Goal: Information Seeking & Learning: Compare options

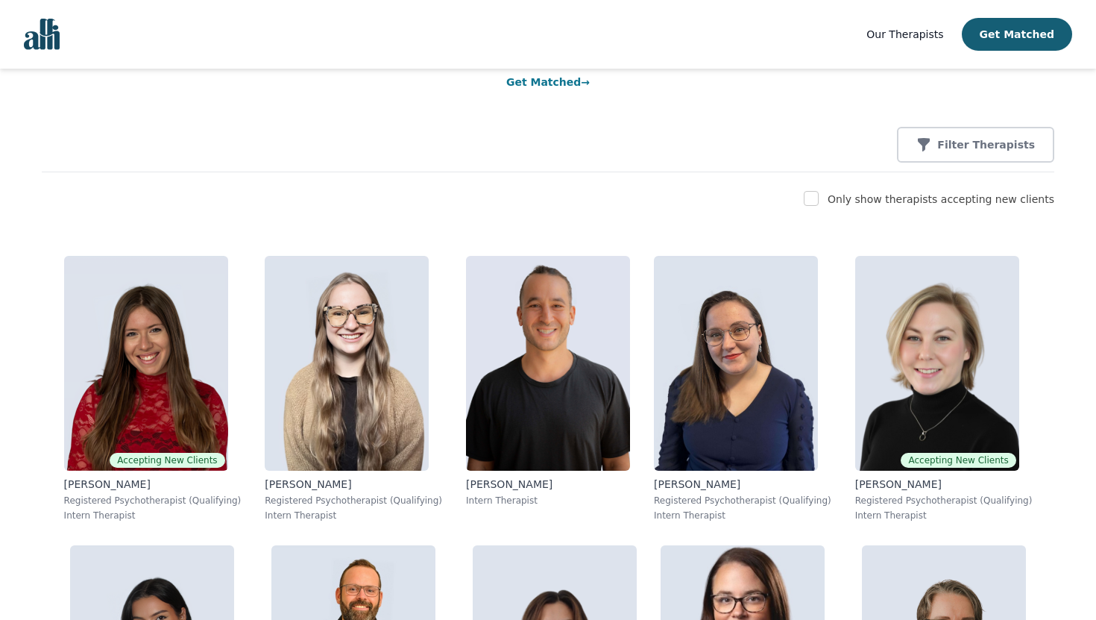
scroll to position [152, 0]
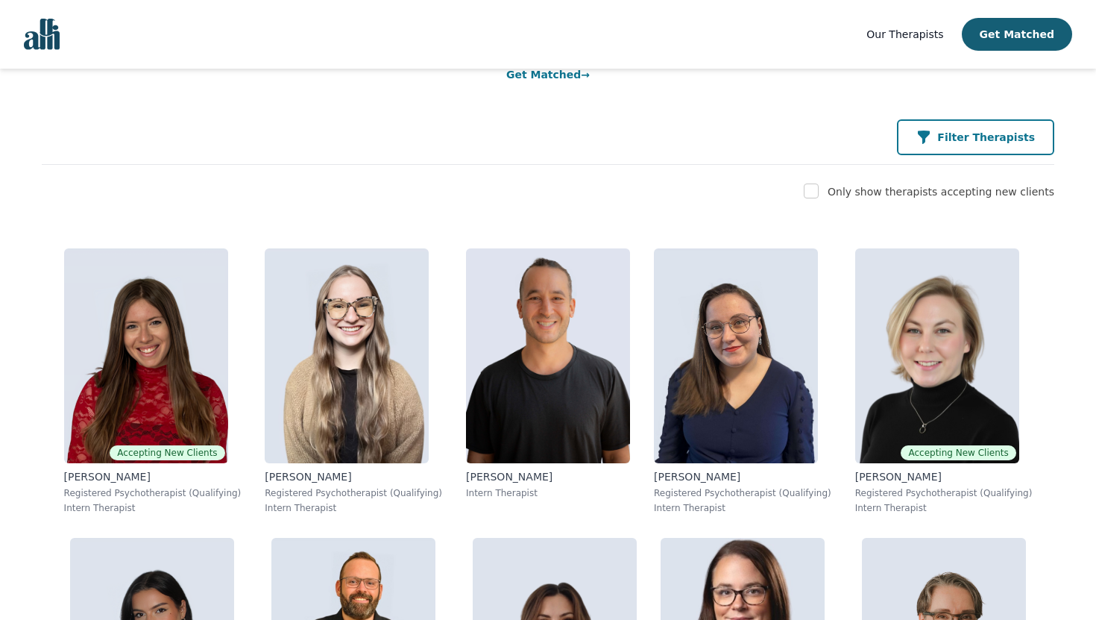
click at [931, 142] on icon "button" at bounding box center [923, 137] width 15 height 15
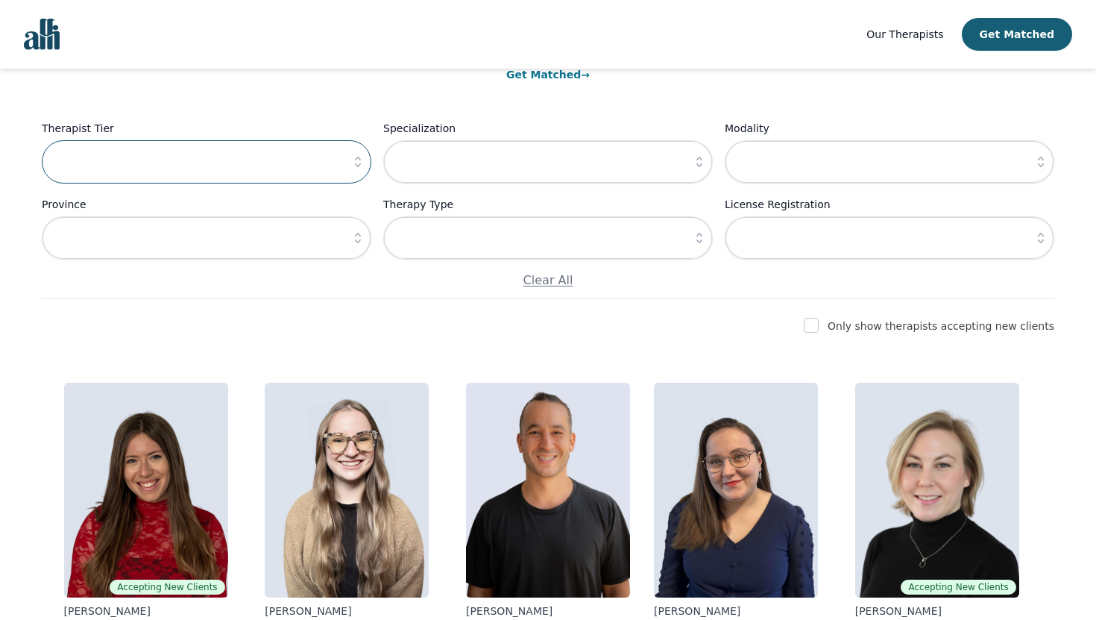
click at [280, 183] on input "text" at bounding box center [207, 161] width 330 height 43
click at [359, 149] on button "button" at bounding box center [357, 161] width 27 height 43
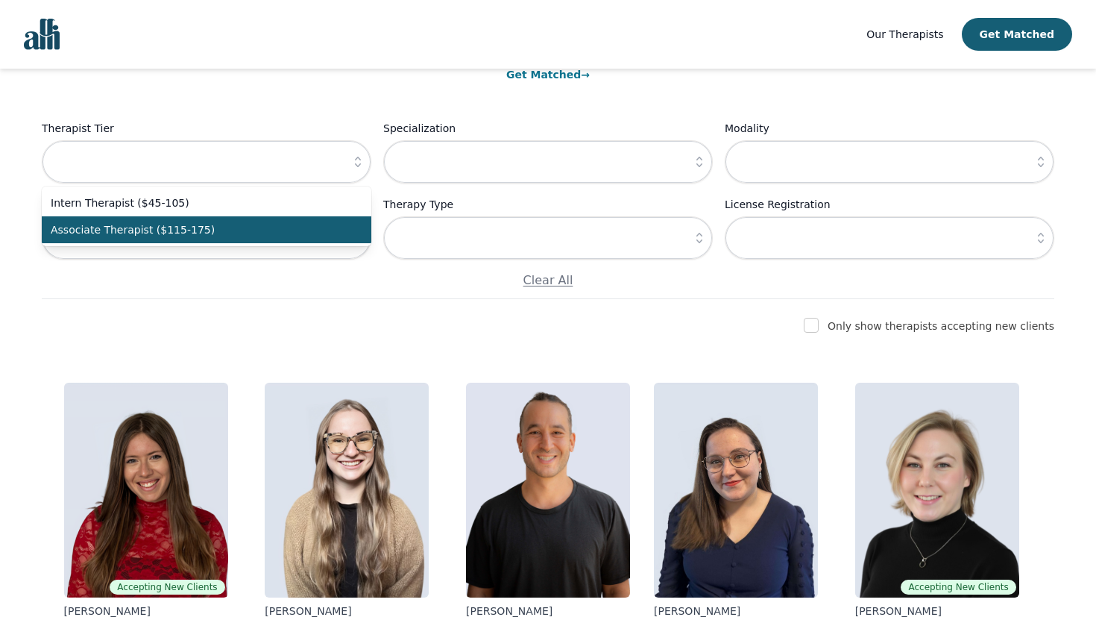
click at [248, 224] on span "Associate Therapist ($115-175)" at bounding box center [198, 229] width 294 height 15
type input "Associate Therapist ($115-175)"
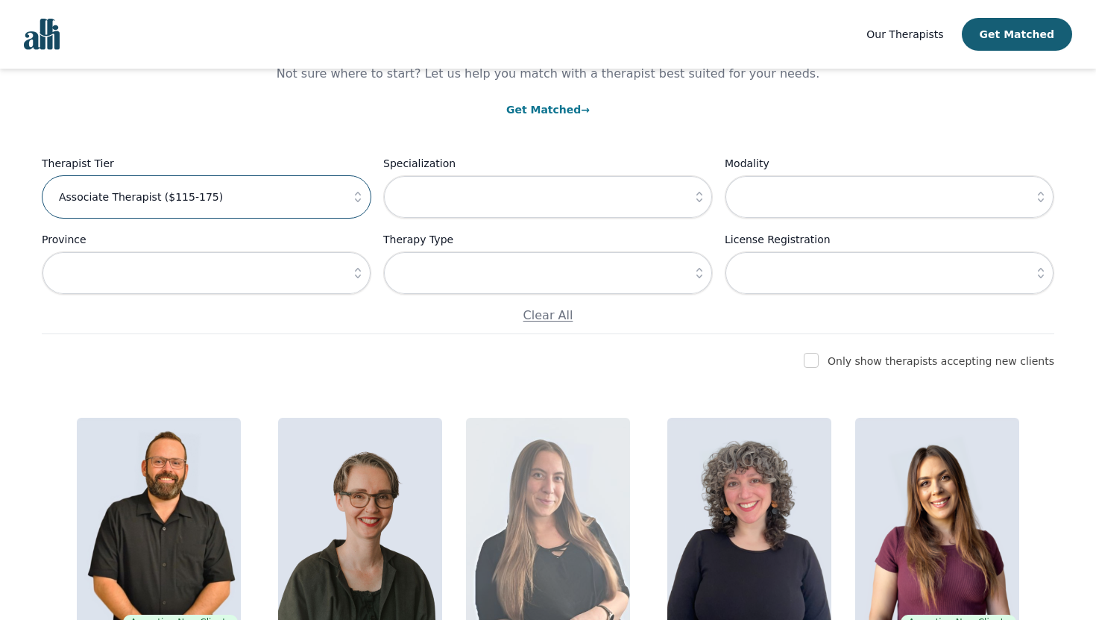
scroll to position [10, 0]
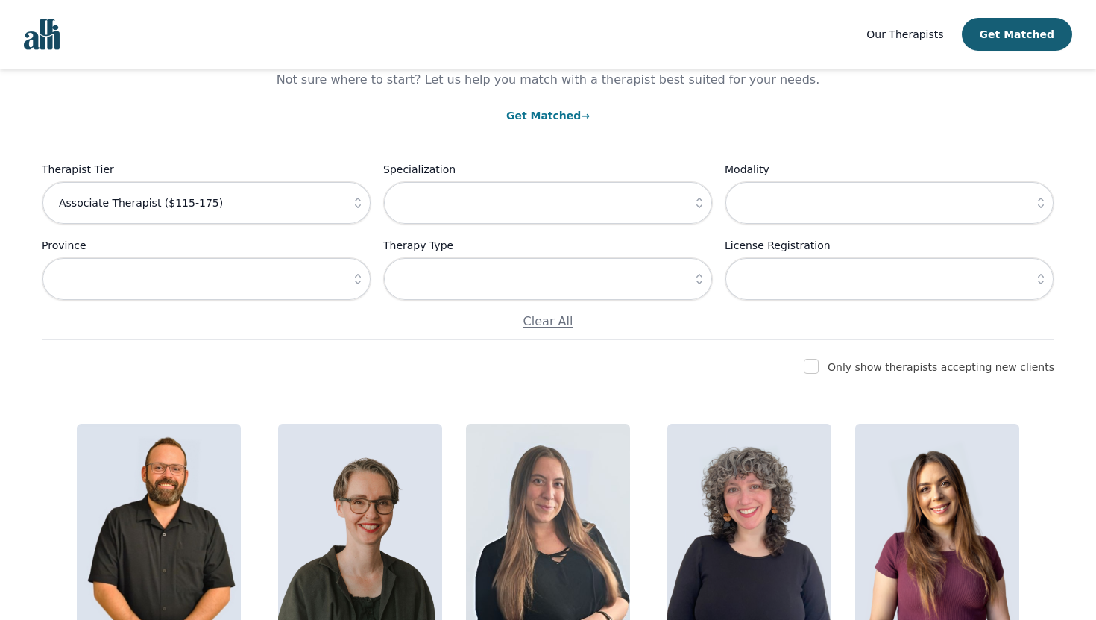
scroll to position [180, 0]
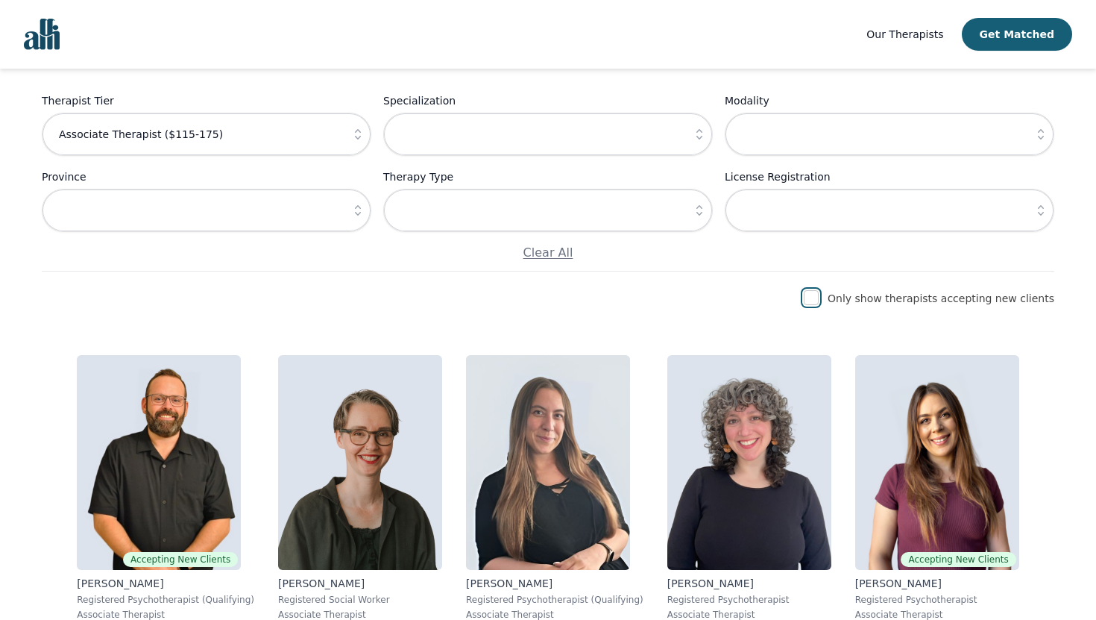
click at [819, 302] on input "checkbox" at bounding box center [811, 297] width 15 height 15
checkbox input "true"
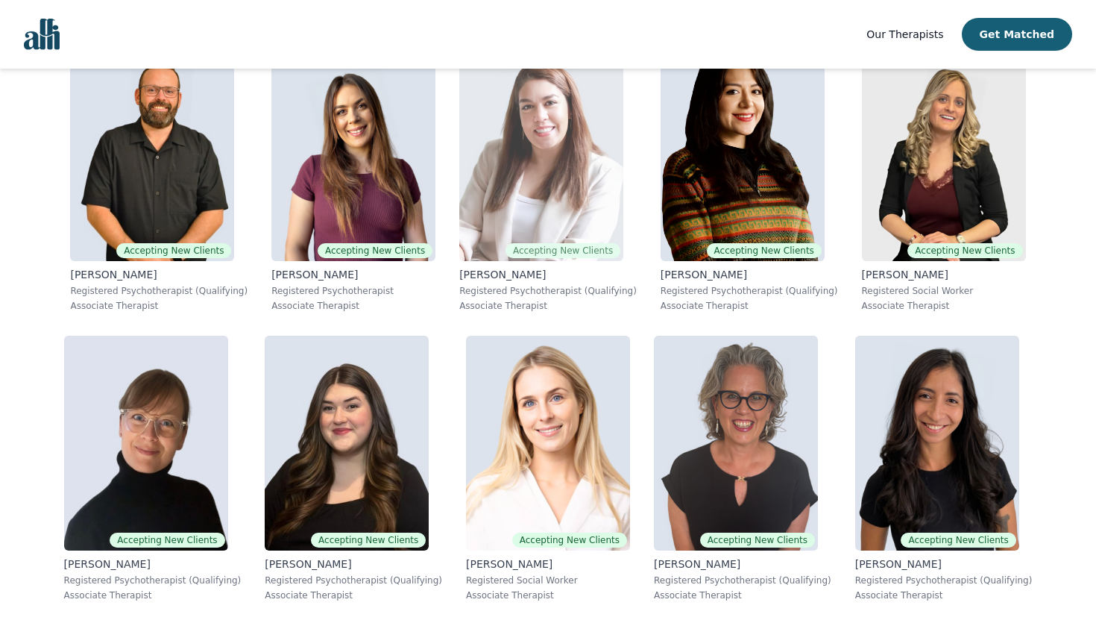
scroll to position [476, 0]
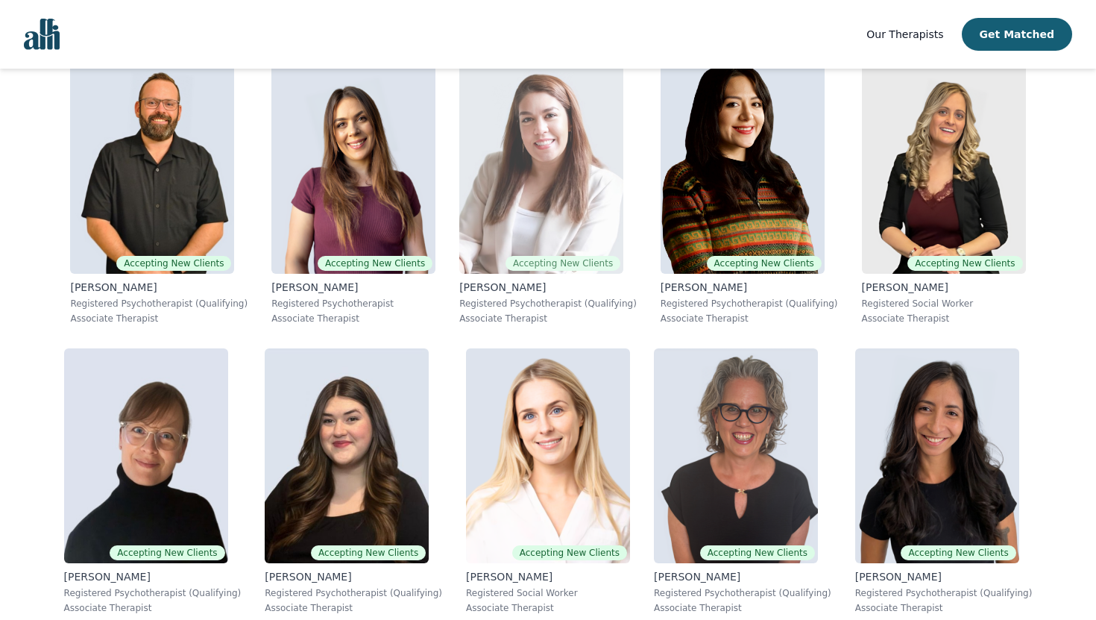
click at [570, 224] on img at bounding box center [541, 166] width 164 height 215
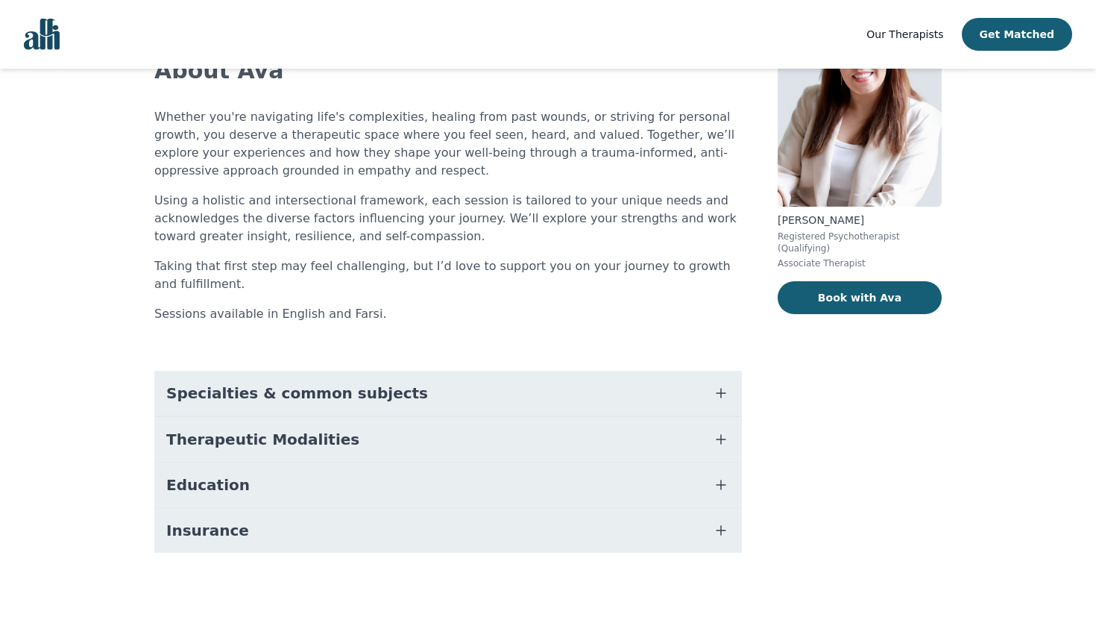
click at [438, 485] on button "Education" at bounding box center [448, 484] width 588 height 45
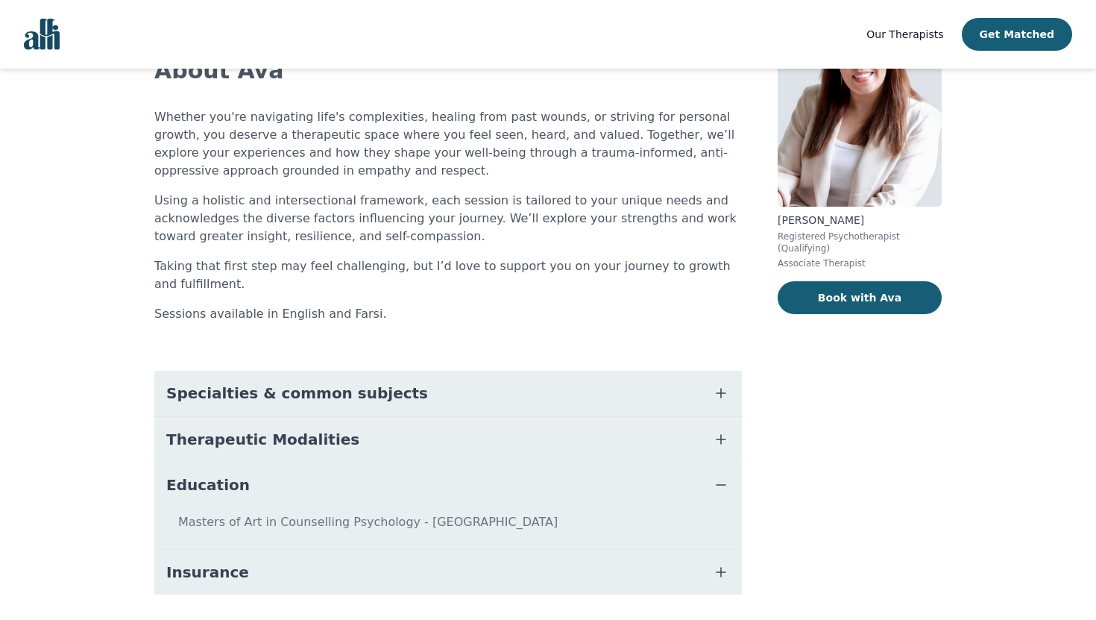
scroll to position [159, 0]
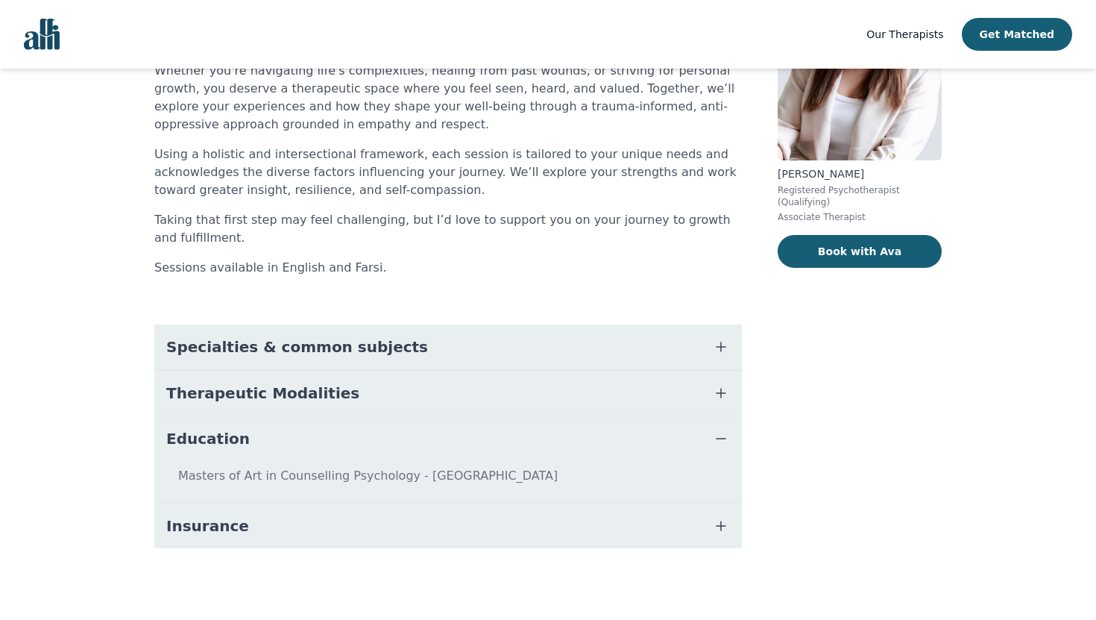
click at [464, 409] on button "Therapeutic Modalities" at bounding box center [448, 393] width 588 height 45
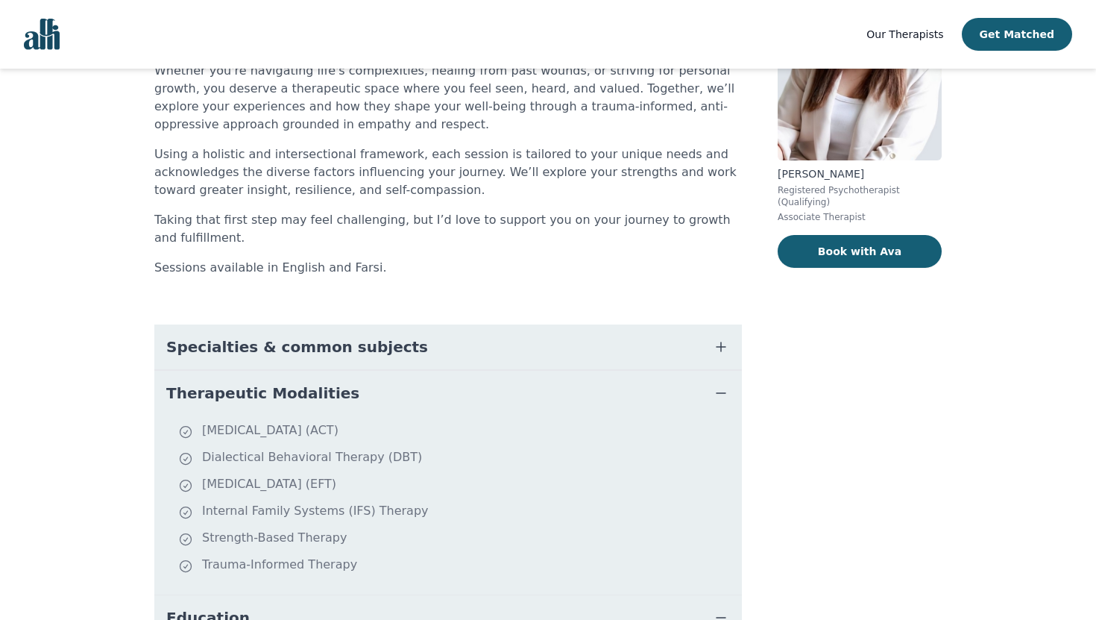
click at [478, 350] on button "Specialties & common subjects" at bounding box center [448, 346] width 588 height 45
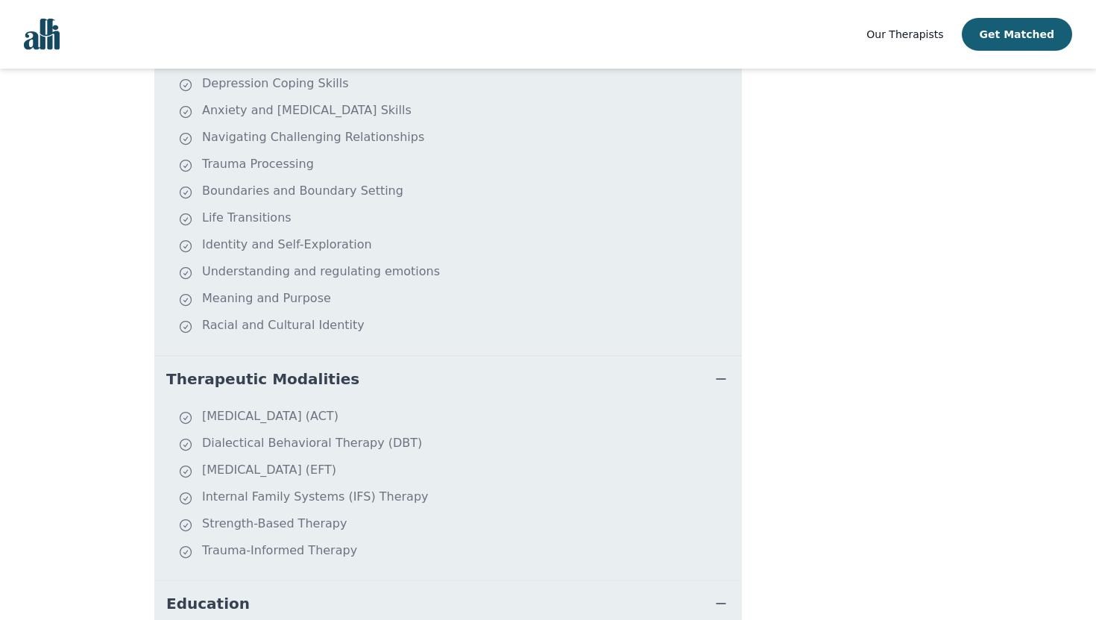
scroll to position [0, 0]
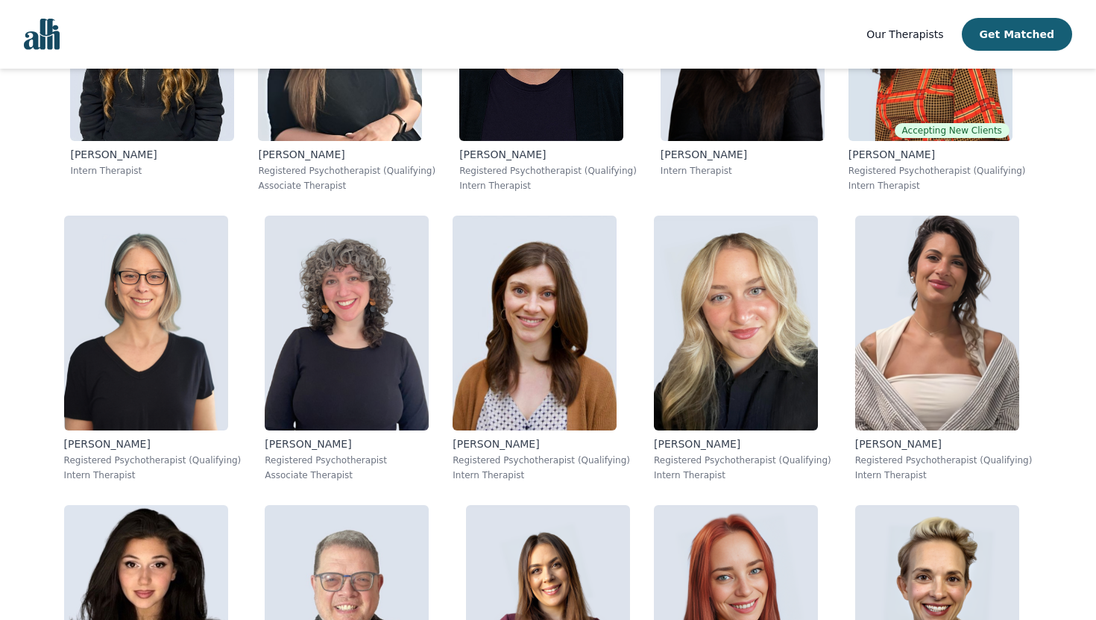
scroll to position [1048, 0]
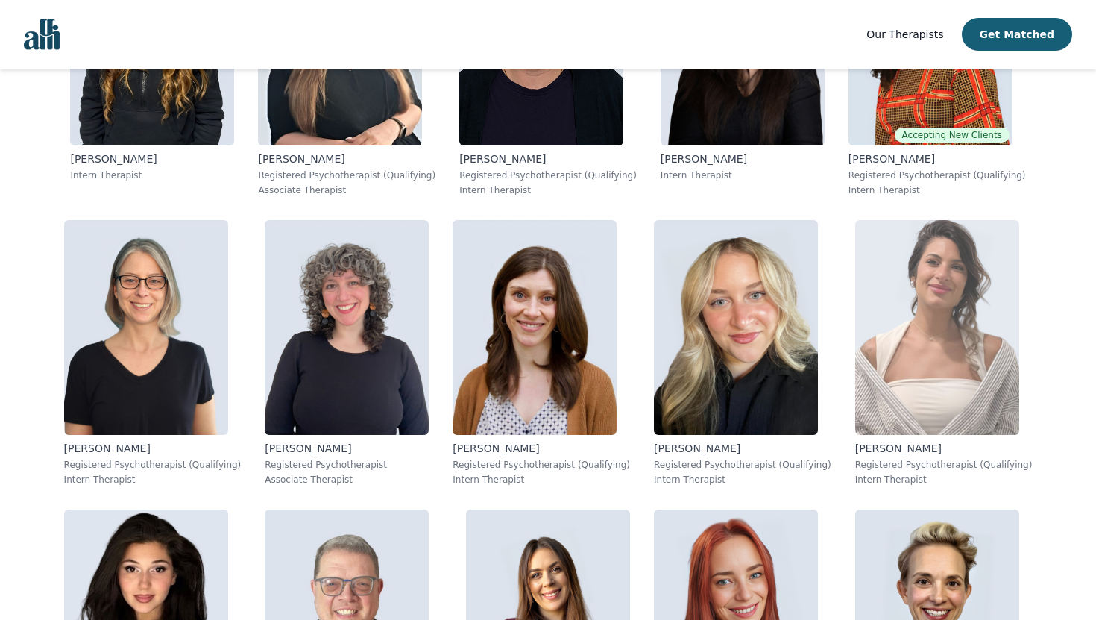
click at [911, 322] on img at bounding box center [937, 327] width 164 height 215
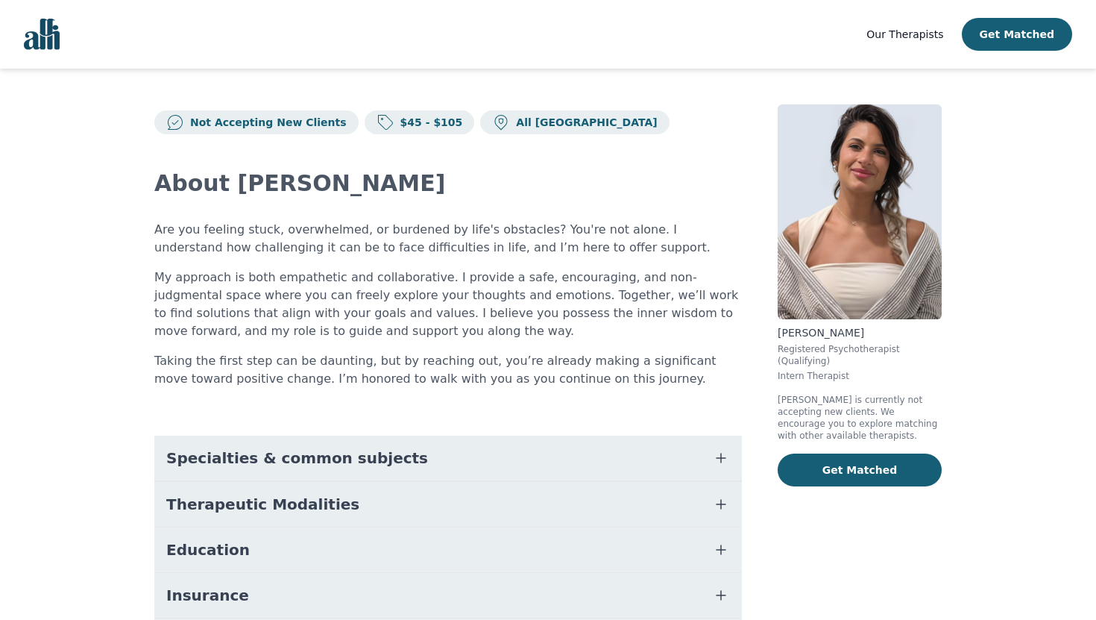
scroll to position [160, 0]
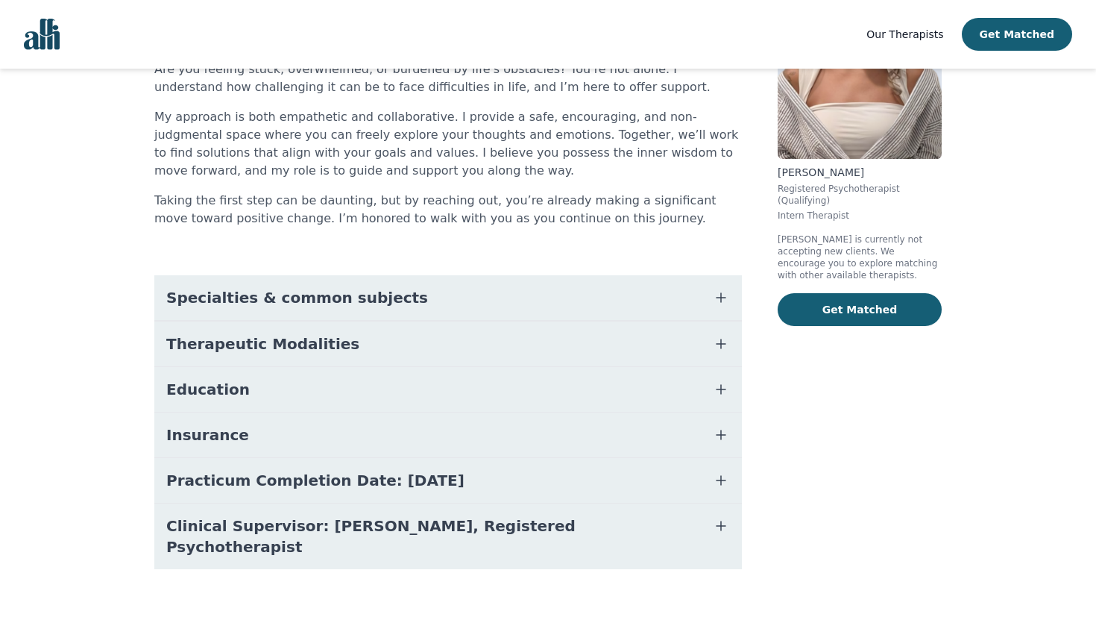
click at [610, 400] on button "Education" at bounding box center [448, 389] width 588 height 45
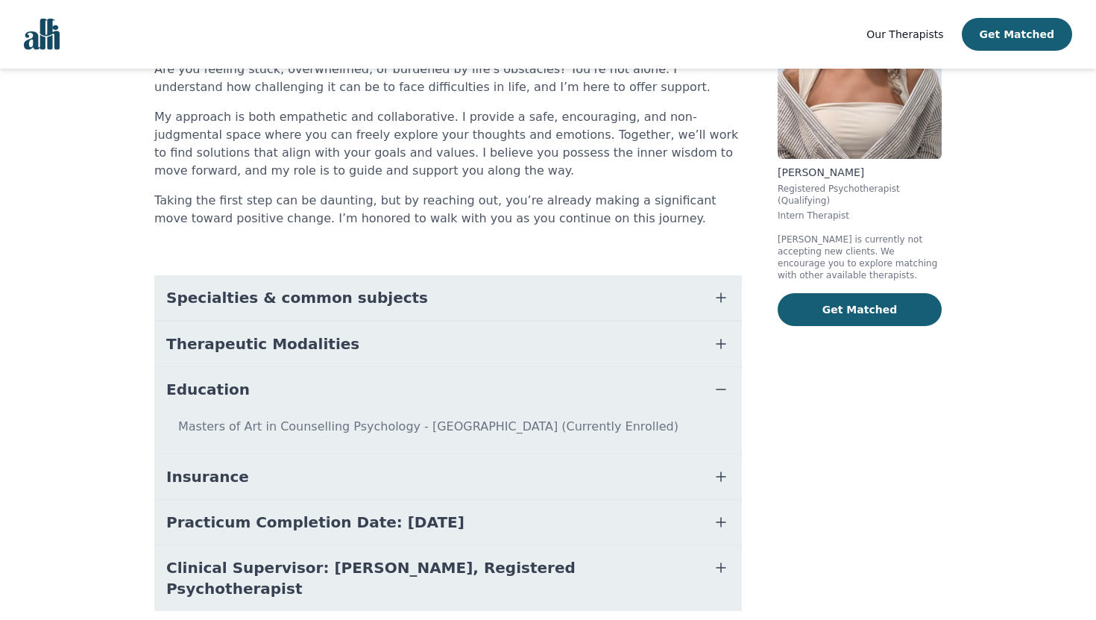
click at [582, 530] on button "Practicum Completion Date: [DATE]" at bounding box center [448, 522] width 588 height 45
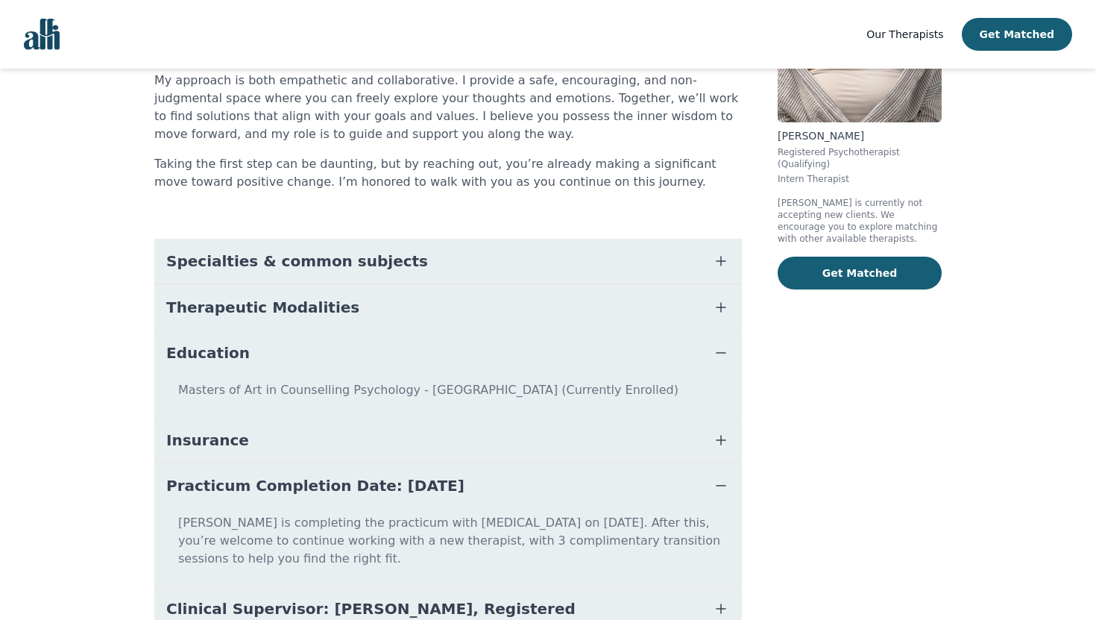
scroll to position [219, 0]
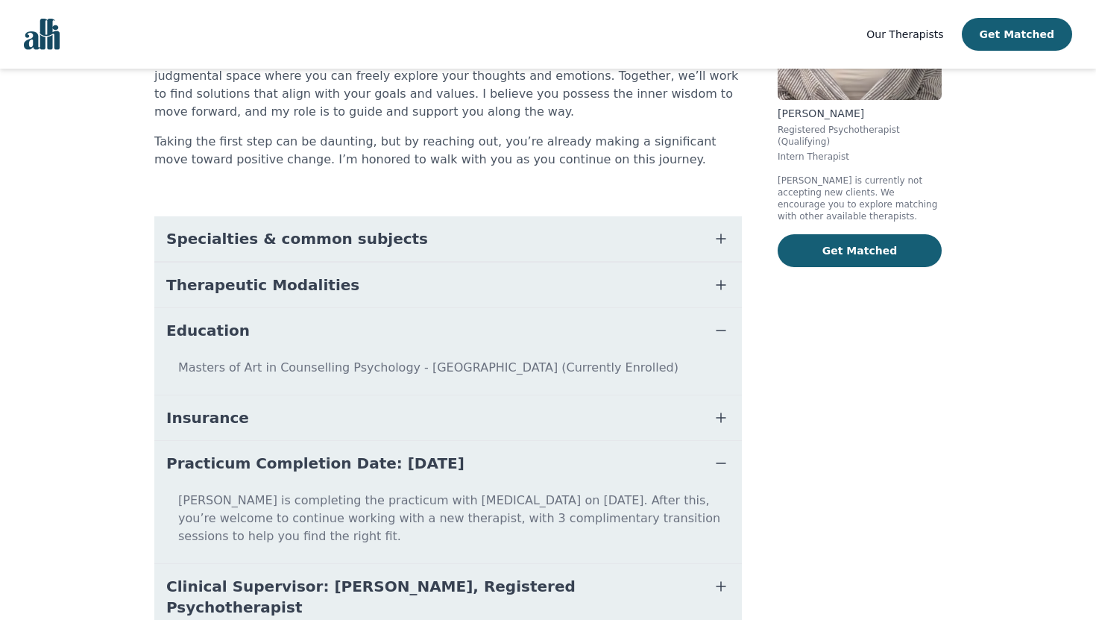
click at [526, 399] on button "Insurance" at bounding box center [448, 417] width 588 height 45
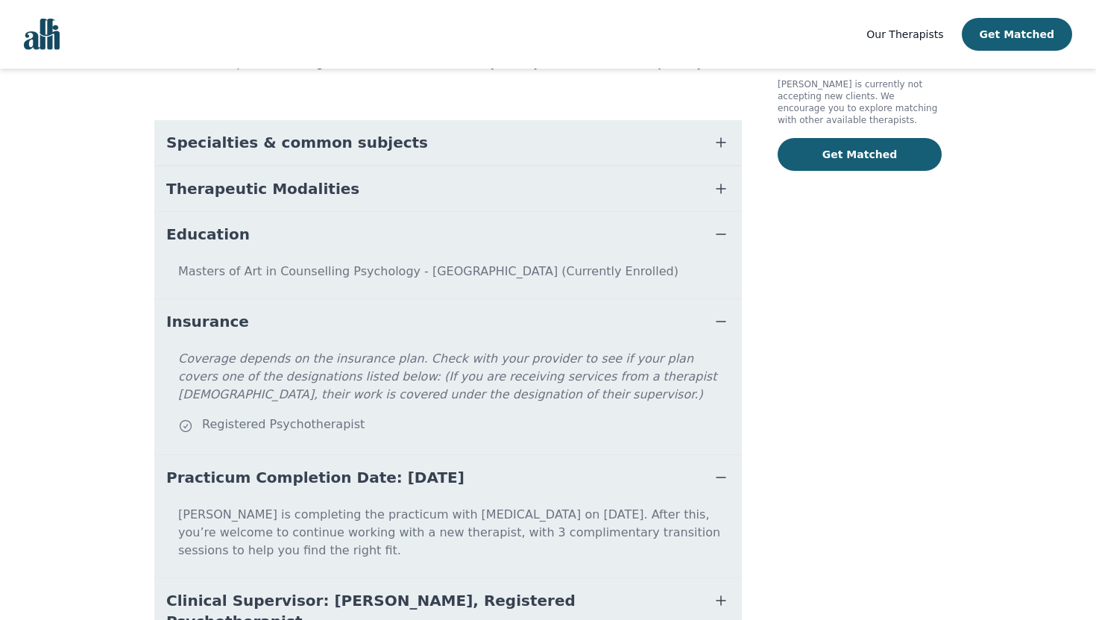
scroll to position [372, 0]
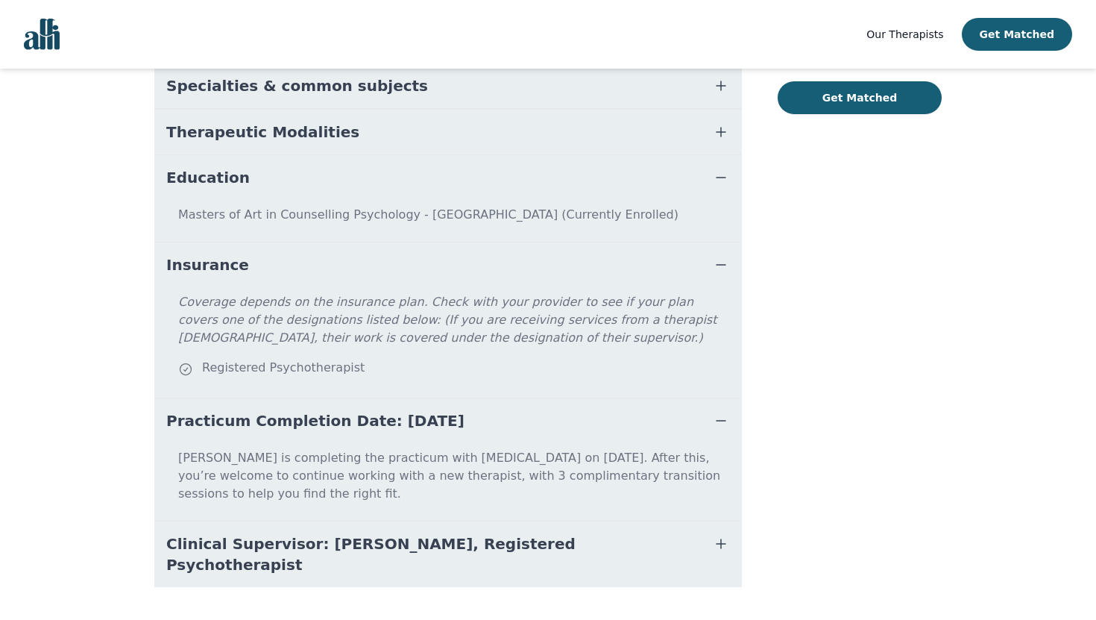
click at [580, 123] on button "Therapeutic Modalities" at bounding box center [448, 132] width 588 height 45
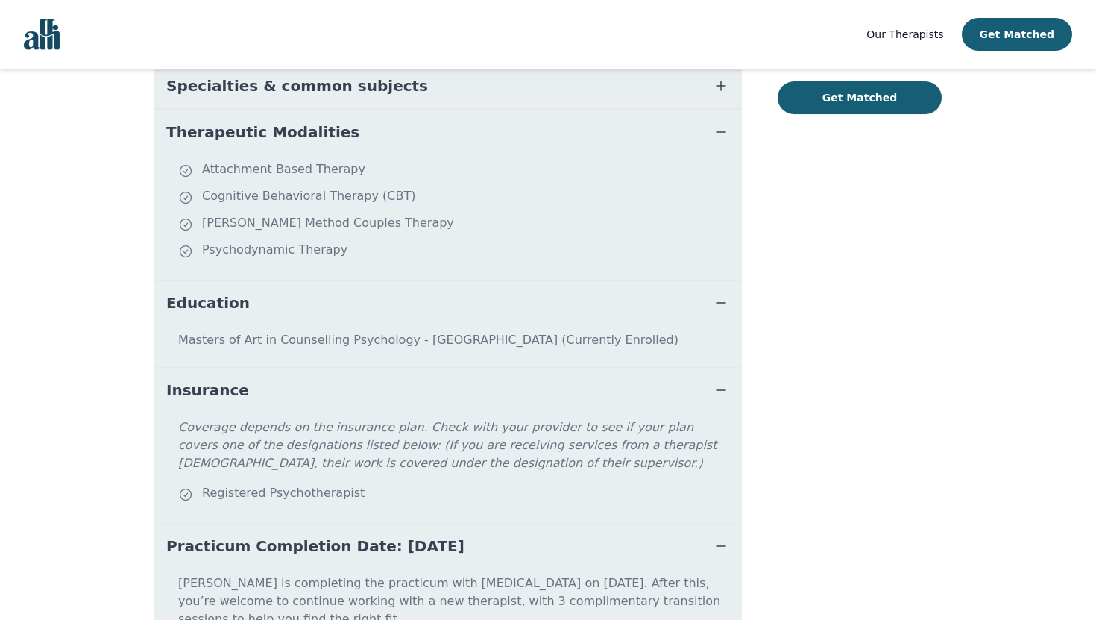
click at [588, 92] on button "Specialties & common subjects" at bounding box center [448, 85] width 588 height 45
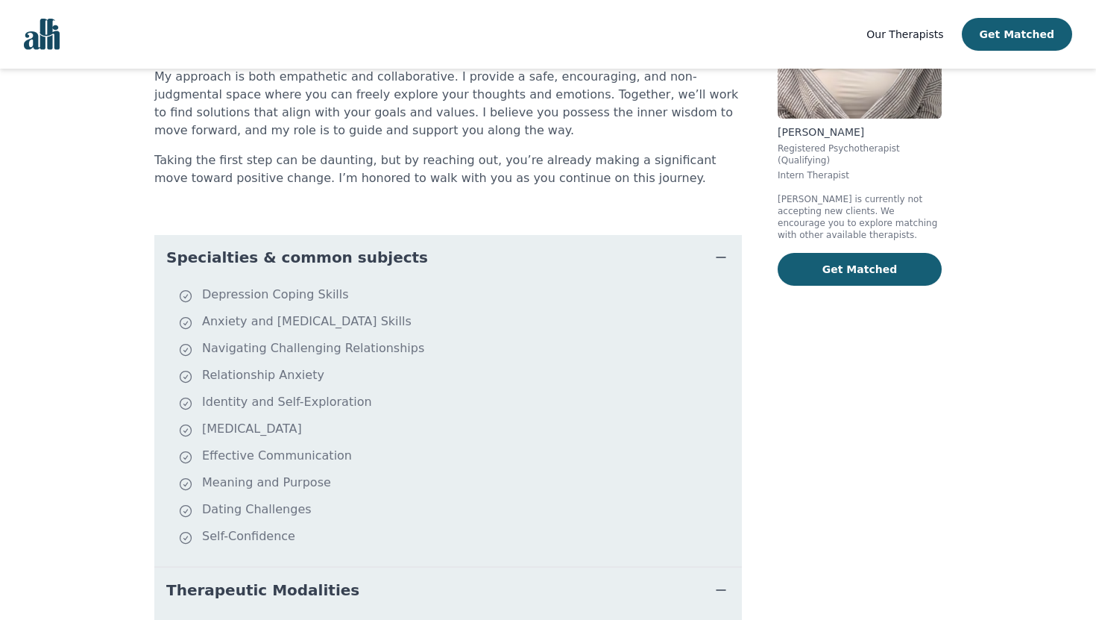
scroll to position [0, 0]
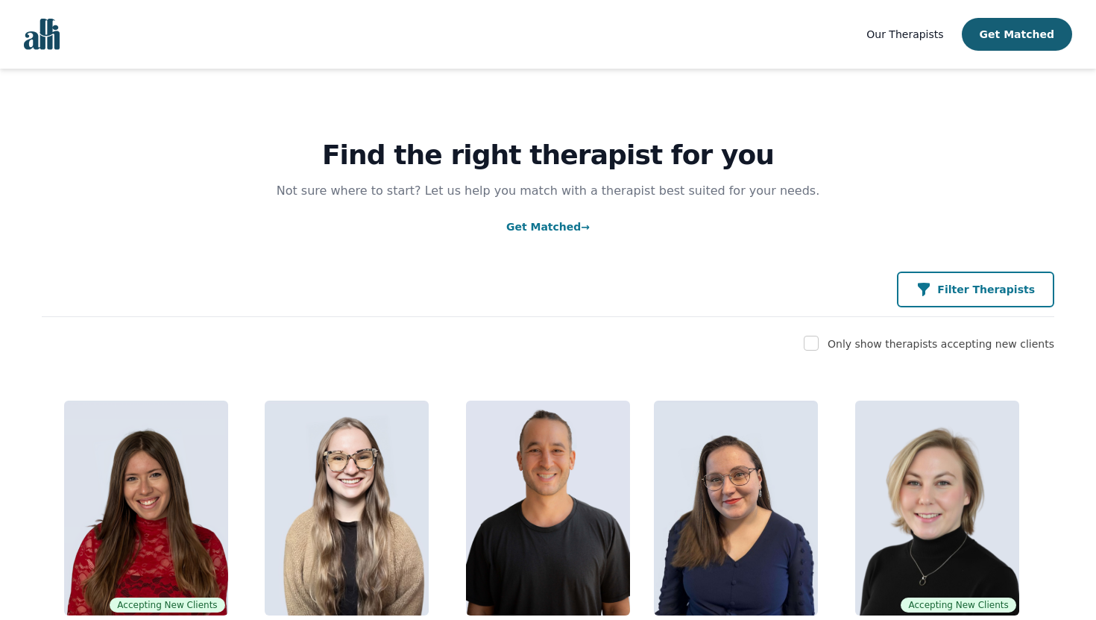
click at [981, 295] on p "Filter Therapists" at bounding box center [986, 289] width 98 height 15
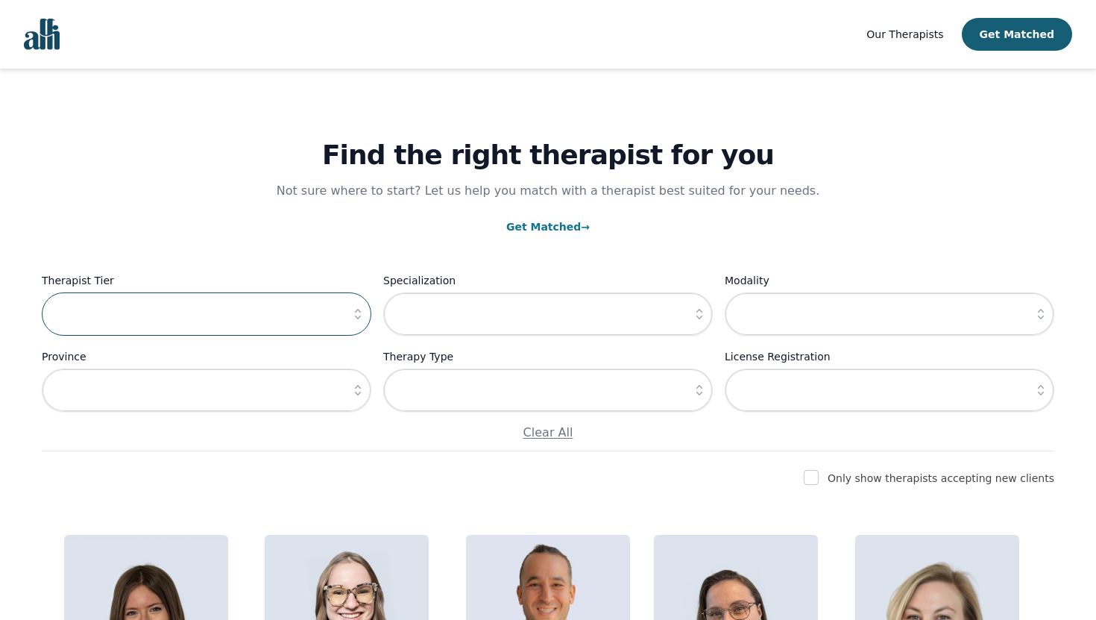
click at [304, 330] on input "text" at bounding box center [207, 313] width 330 height 43
click at [342, 316] on input "text" at bounding box center [207, 313] width 330 height 43
click at [355, 316] on icon "button" at bounding box center [358, 314] width 6 height 10
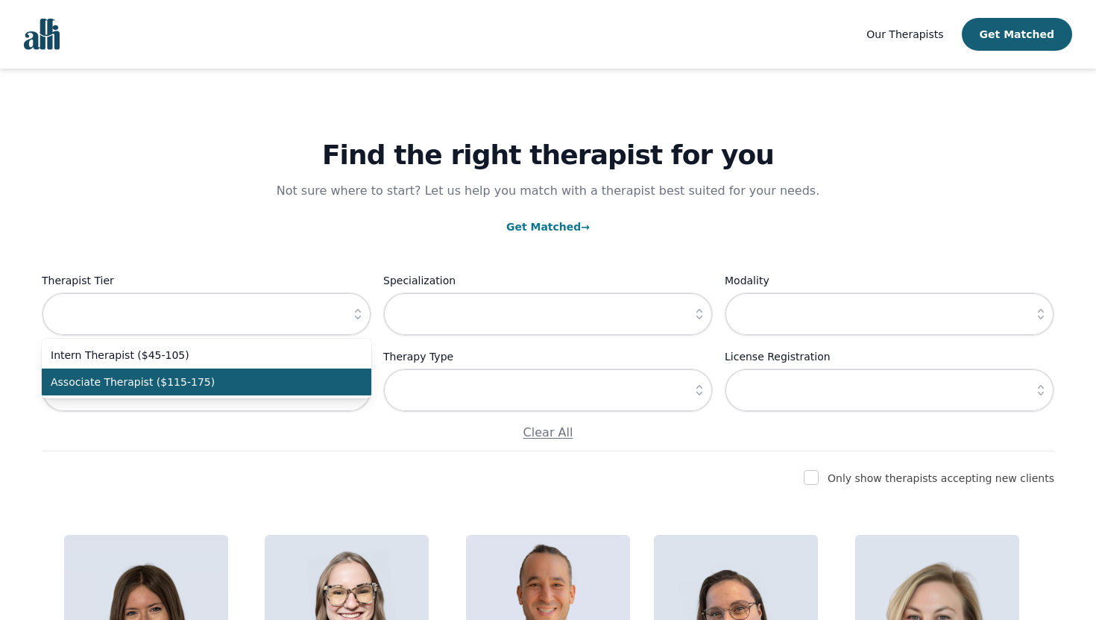
click at [236, 375] on span "Associate Therapist ($115-175)" at bounding box center [198, 381] width 294 height 15
type input "Associate Therapist ($115-175)"
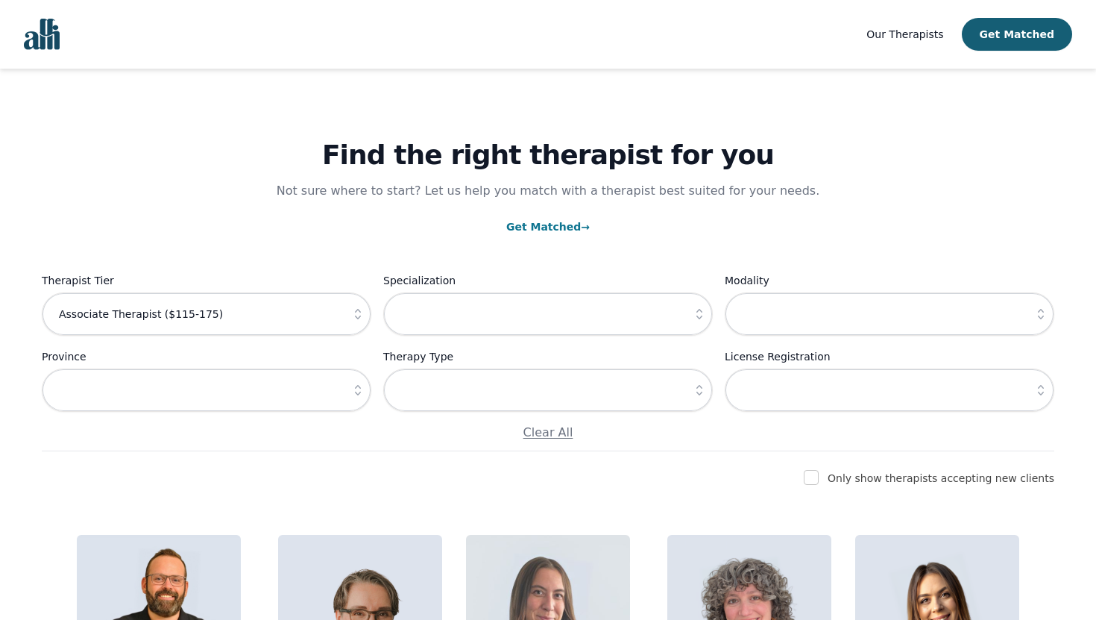
click at [312, 212] on div "Find the right therapist for you Not sure where to start? Let us help you match…" at bounding box center [548, 260] width 1013 height 383
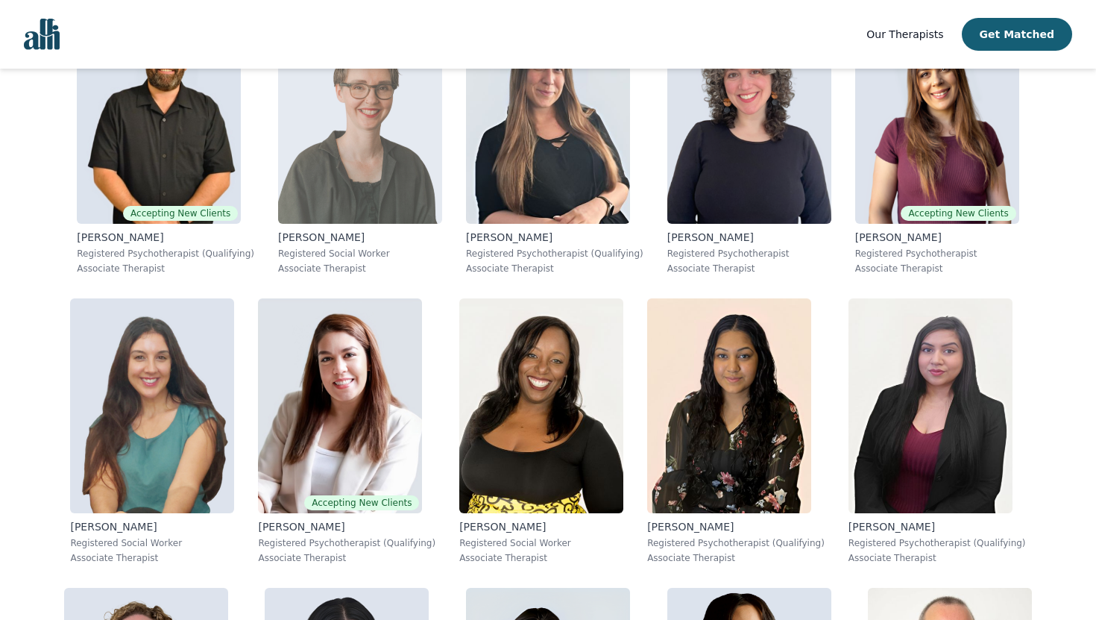
scroll to position [527, 0]
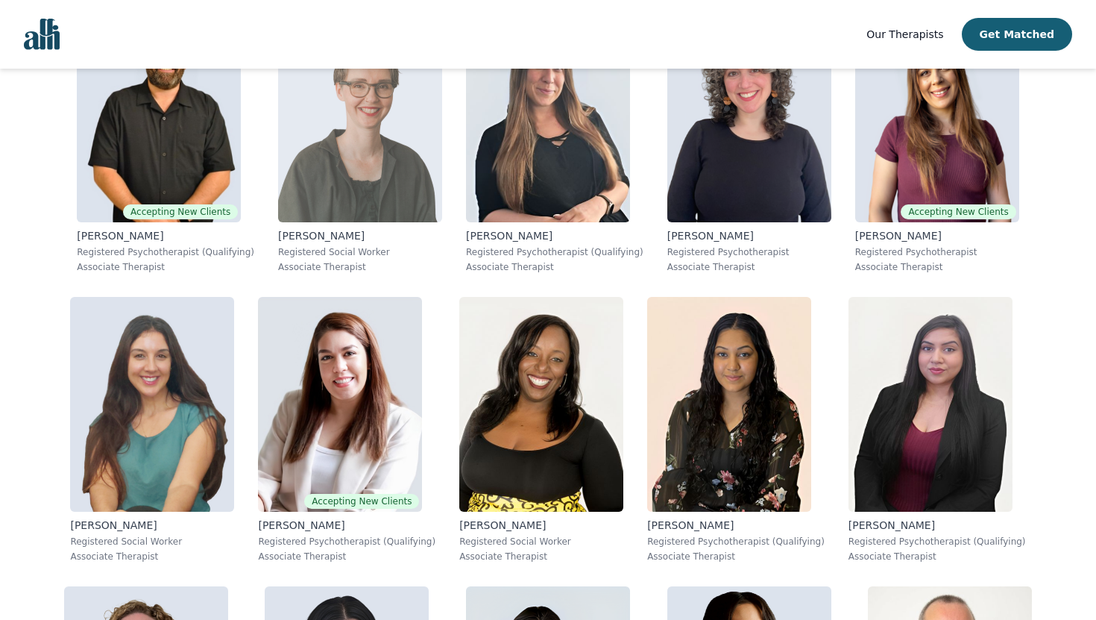
click at [406, 249] on p "Registered Social Worker" at bounding box center [360, 252] width 164 height 12
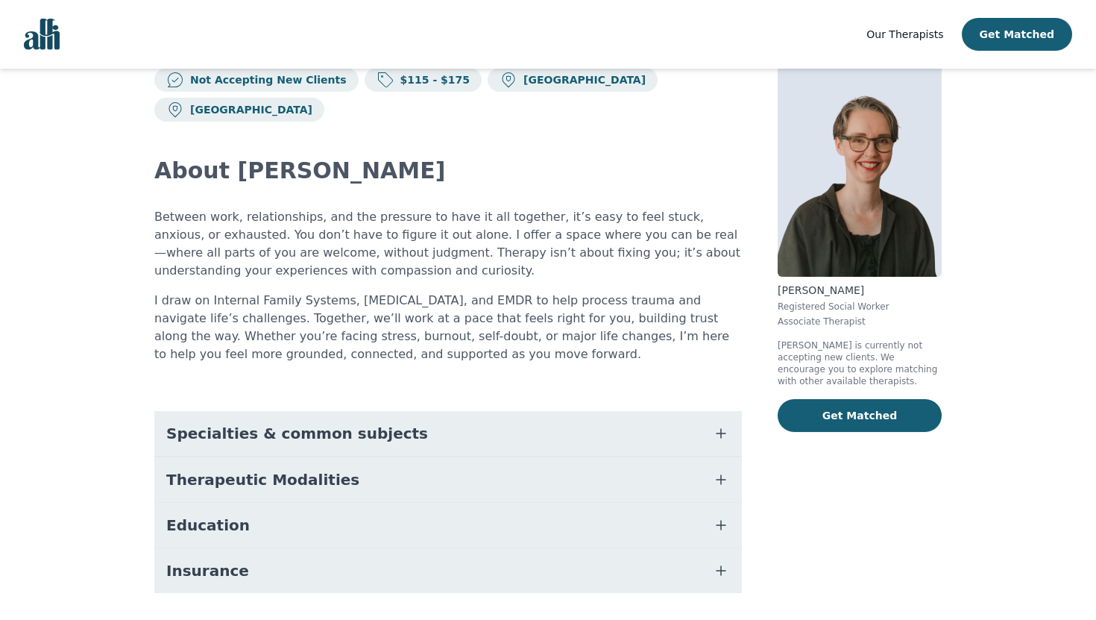
scroll to position [45, 0]
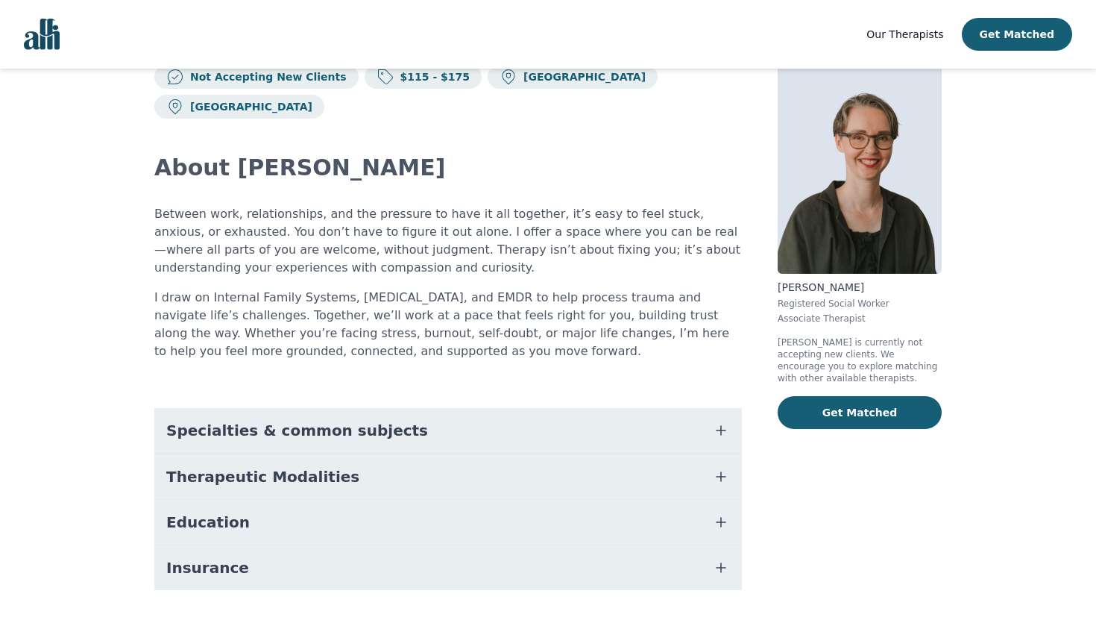
click at [428, 415] on button "Specialties & common subjects" at bounding box center [448, 430] width 588 height 45
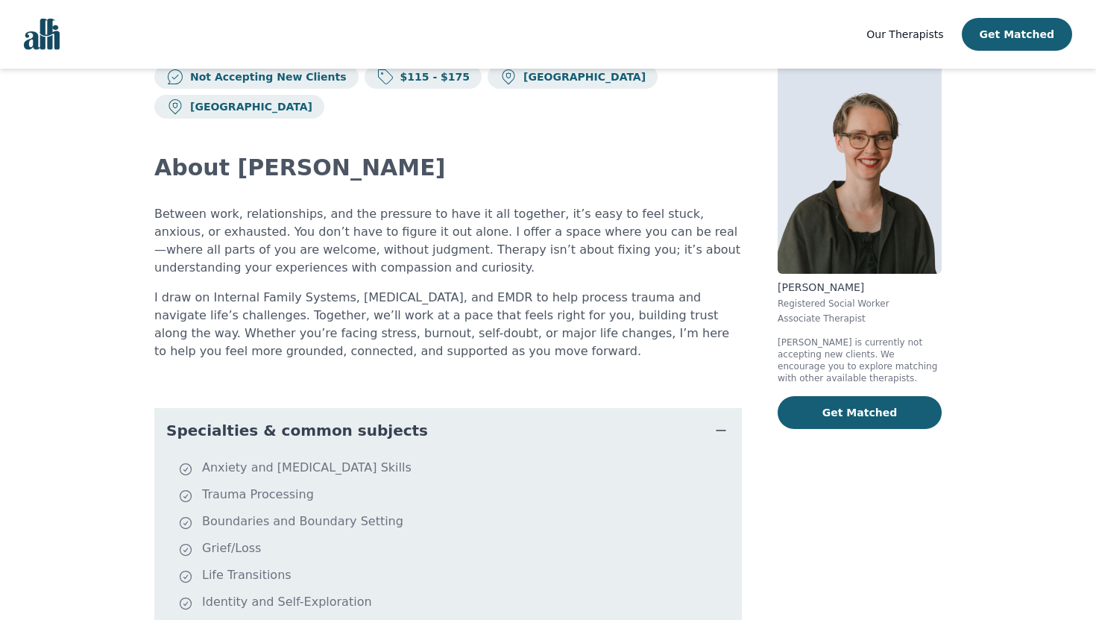
click at [428, 415] on button "Specialties & common subjects" at bounding box center [448, 430] width 588 height 45
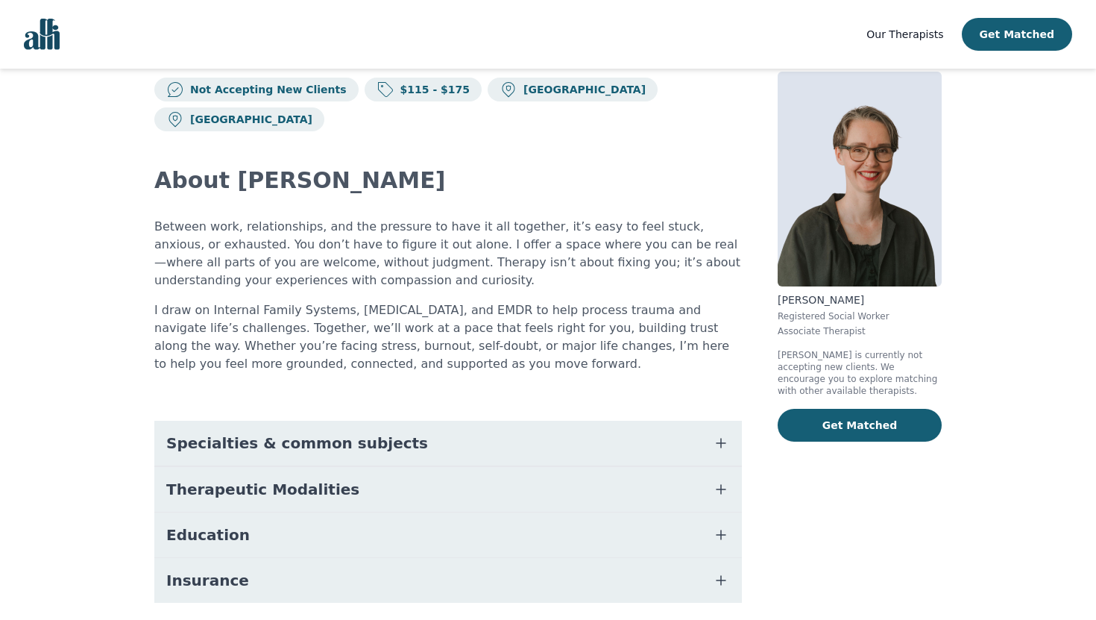
scroll to position [57, 0]
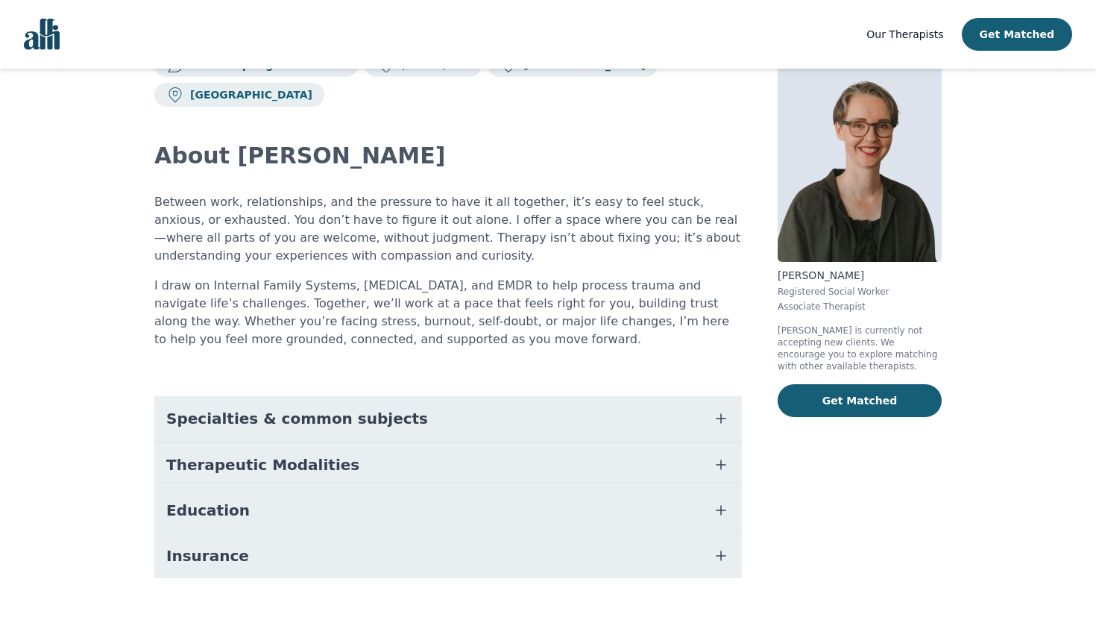
click at [422, 442] on button "Therapeutic Modalities" at bounding box center [448, 464] width 588 height 45
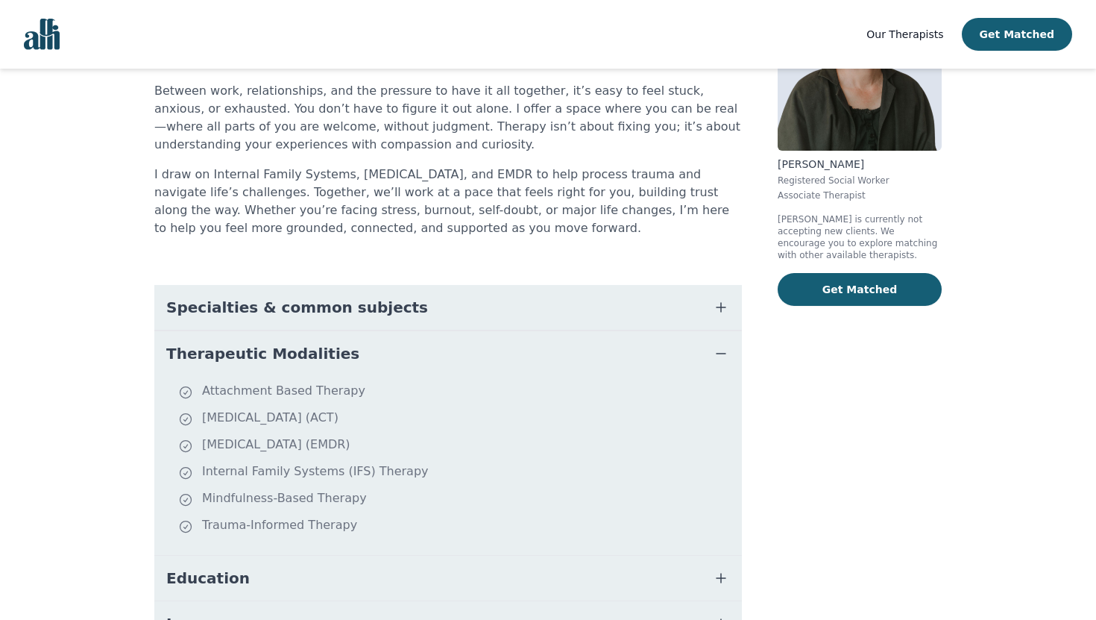
scroll to position [236, 0]
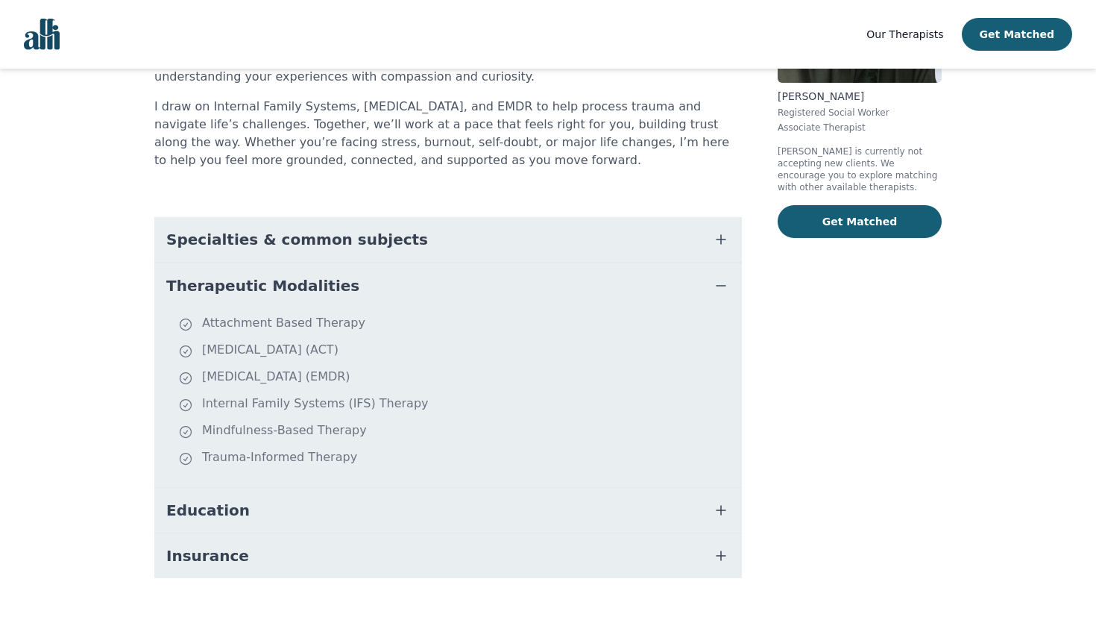
click at [413, 488] on button "Education" at bounding box center [448, 510] width 588 height 45
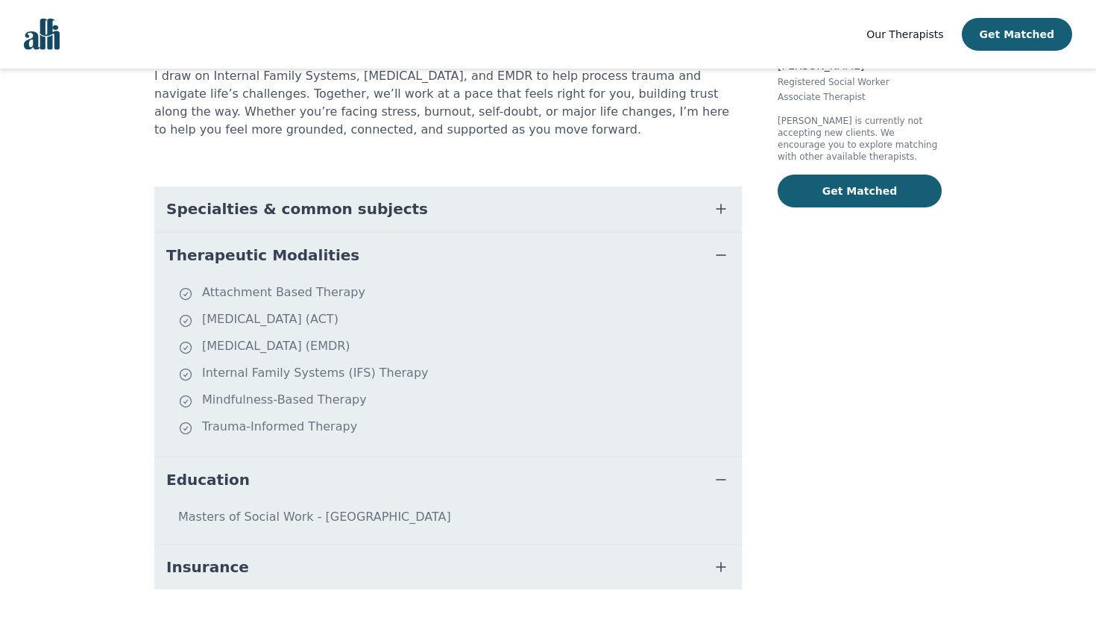
scroll to position [277, 0]
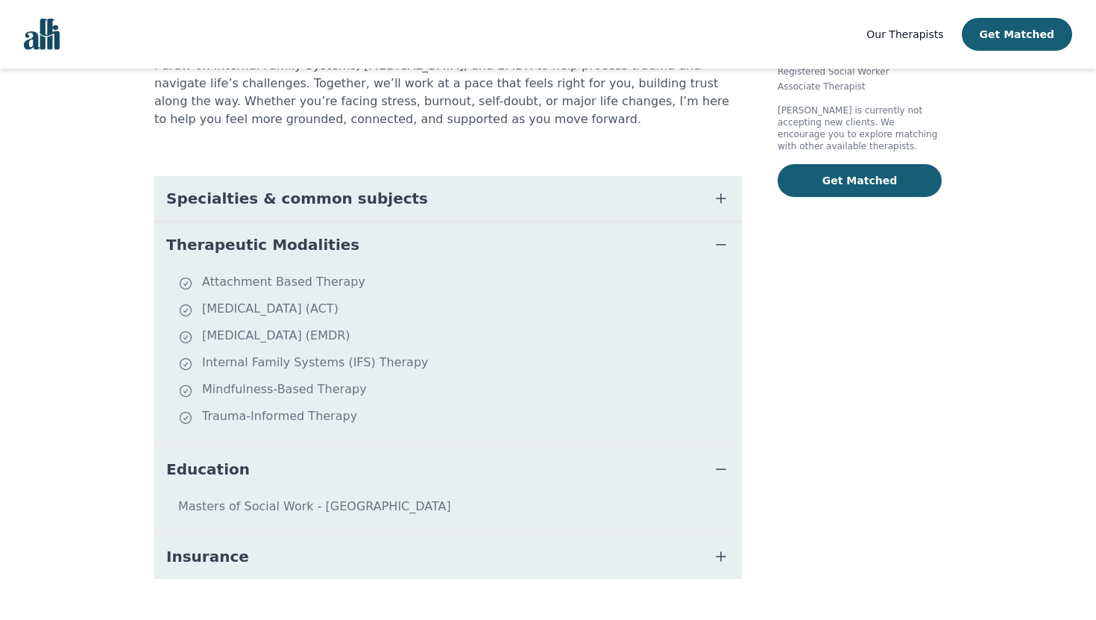
click at [408, 534] on button "Insurance" at bounding box center [448, 556] width 588 height 45
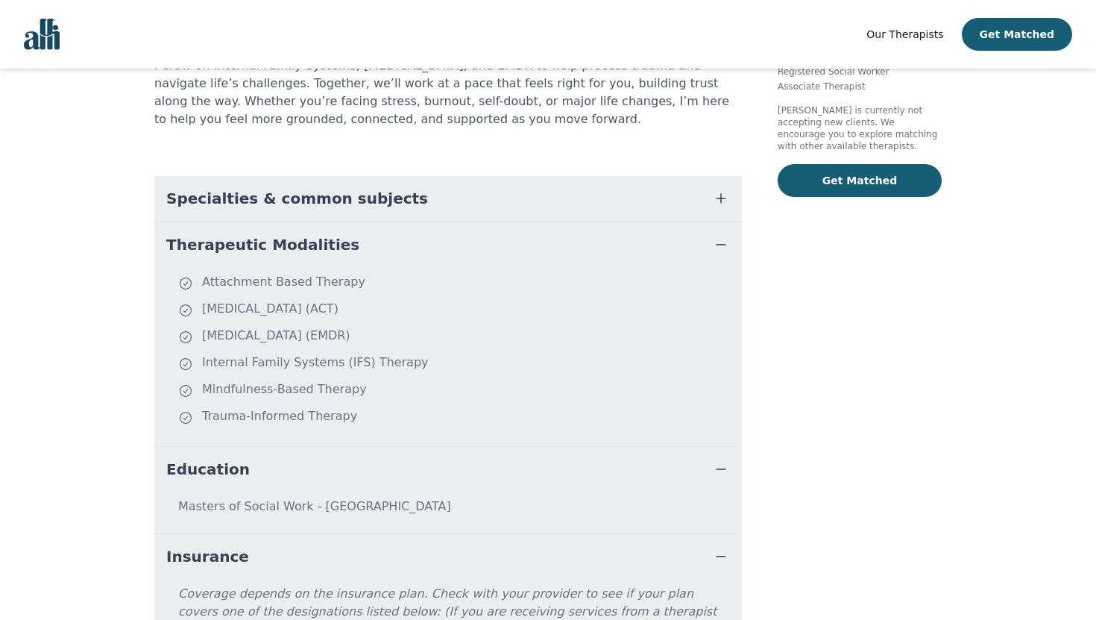
scroll to position [388, 0]
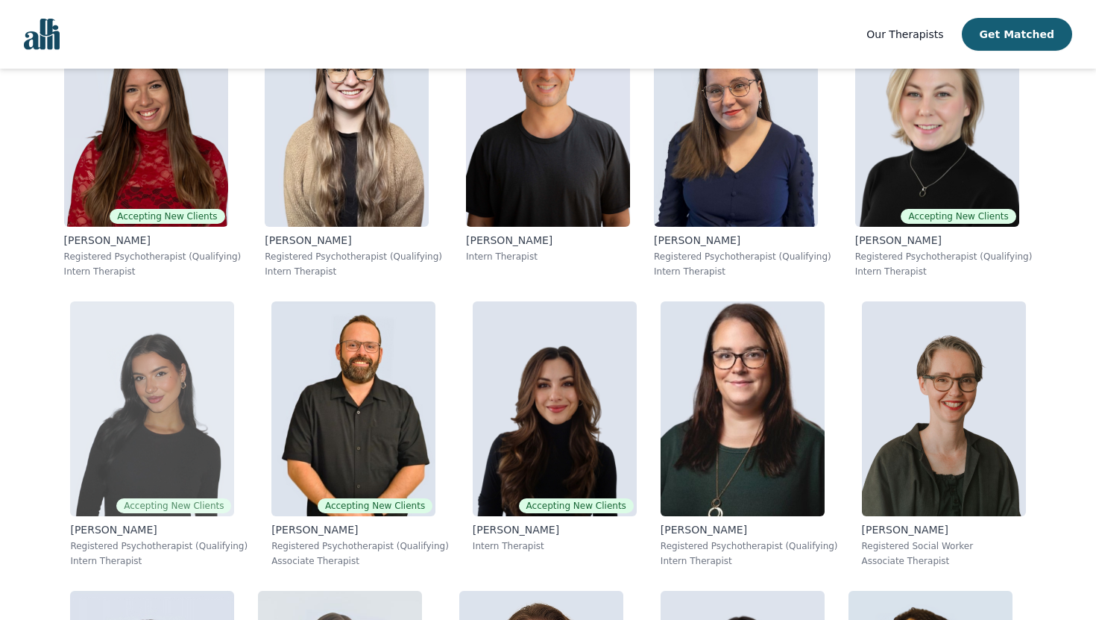
click at [220, 375] on img at bounding box center [152, 408] width 164 height 215
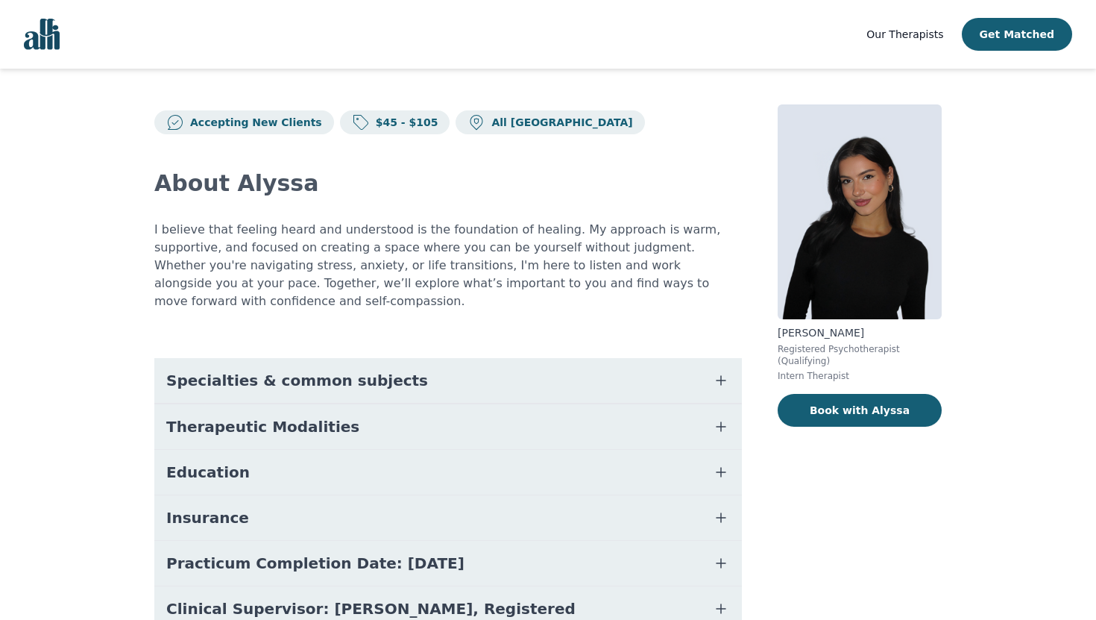
click at [238, 370] on span "Specialties & common subjects" at bounding box center [297, 380] width 262 height 21
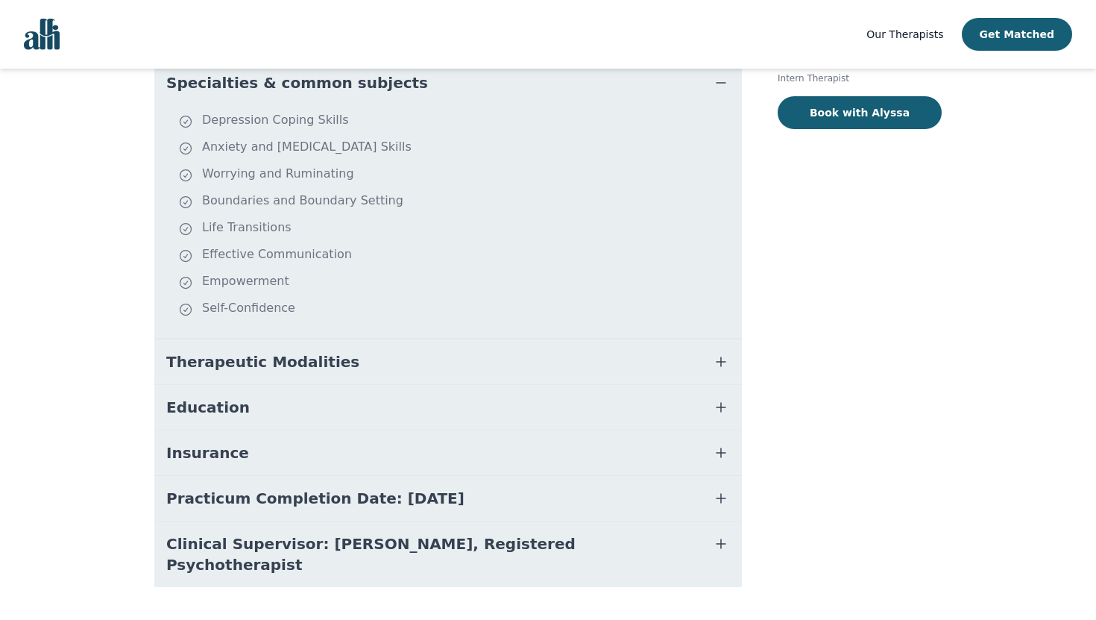
click at [238, 353] on span "Therapeutic Modalities" at bounding box center [262, 361] width 193 height 21
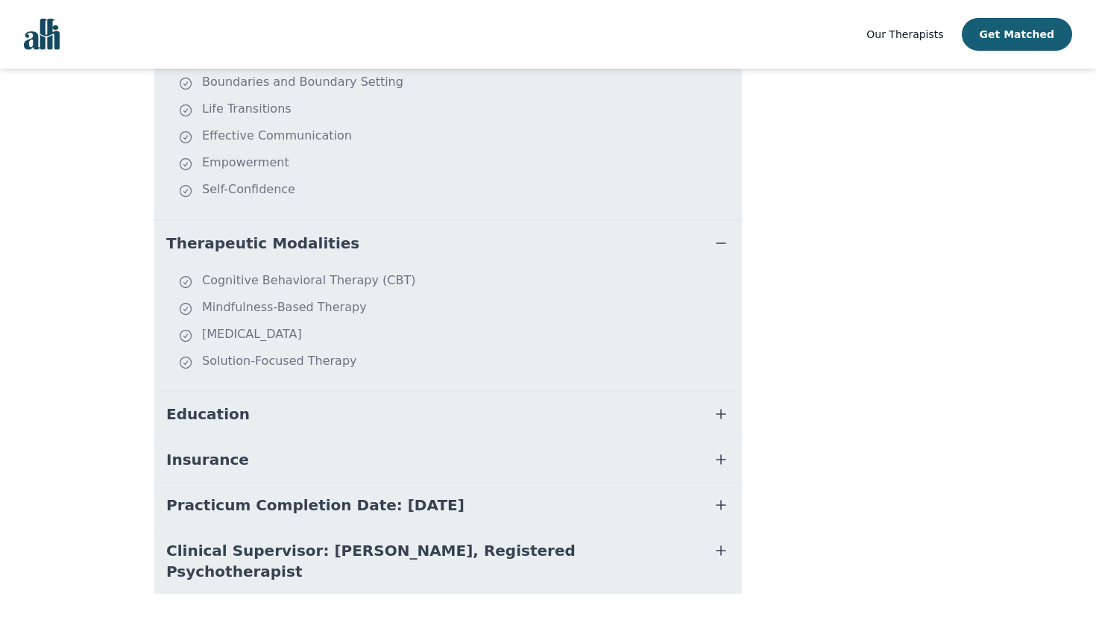
scroll to position [421, 0]
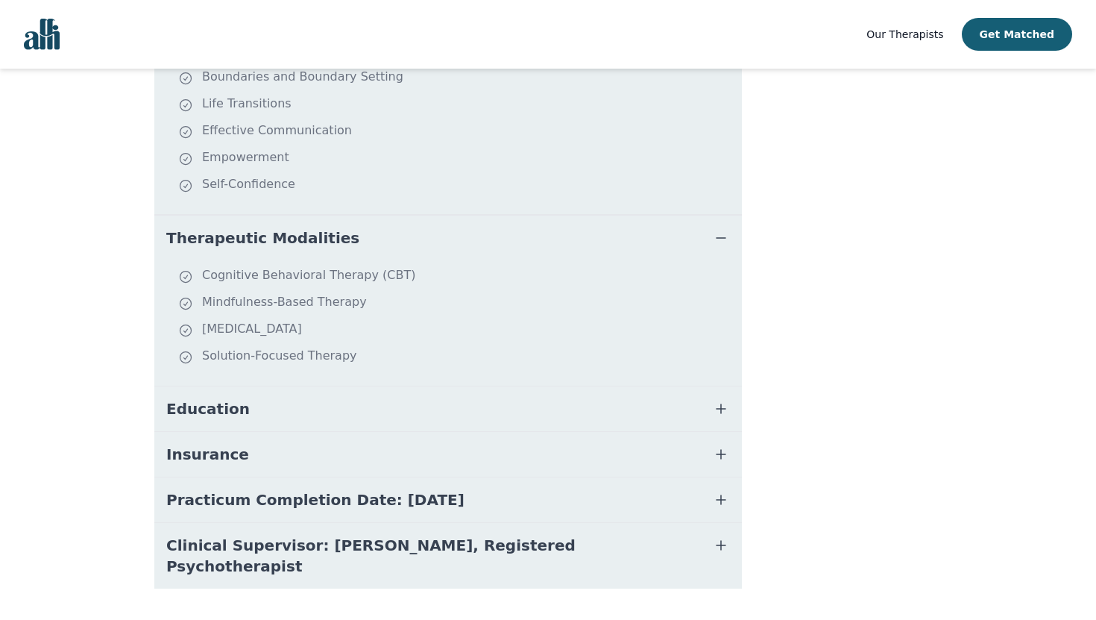
click at [230, 432] on button "Insurance" at bounding box center [448, 454] width 588 height 45
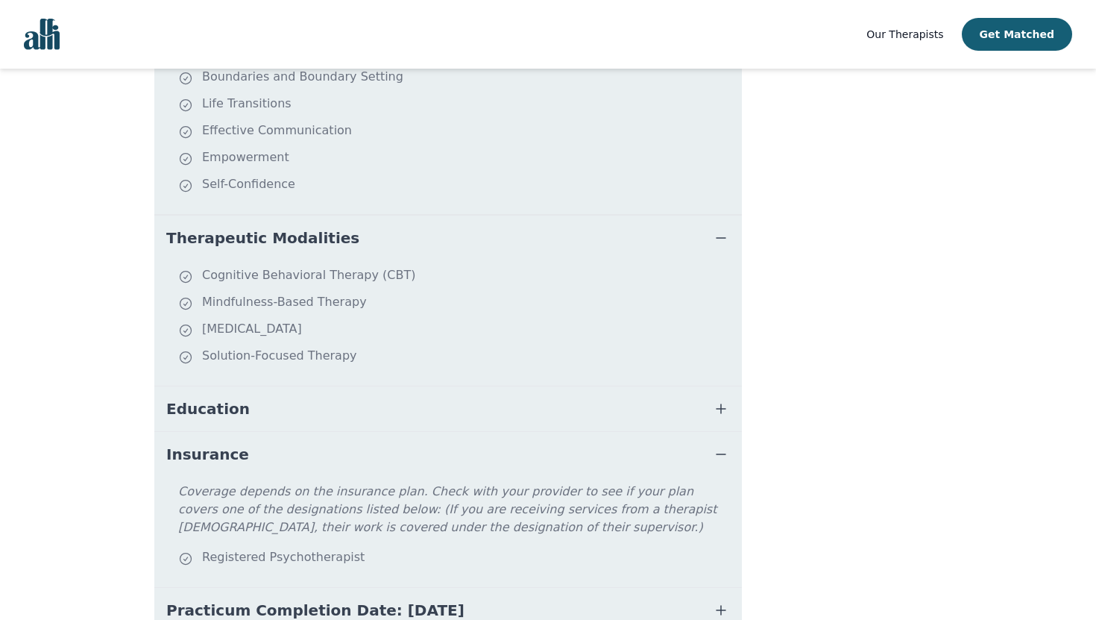
click at [232, 399] on span "Education" at bounding box center [208, 408] width 84 height 21
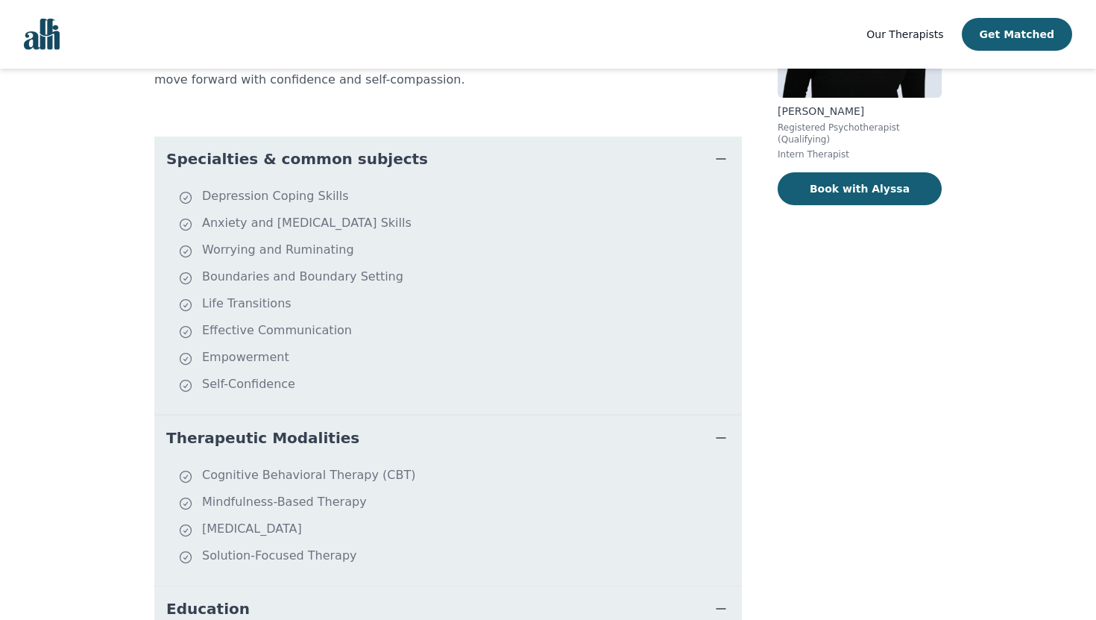
scroll to position [0, 0]
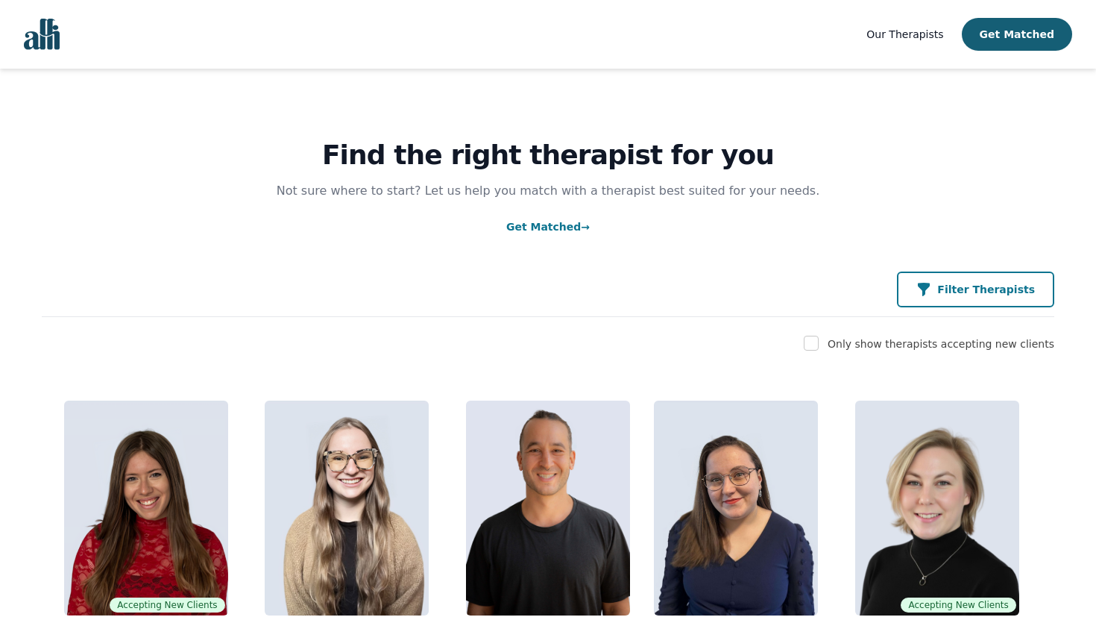
click at [995, 302] on button "Filter Therapists" at bounding box center [975, 289] width 157 height 36
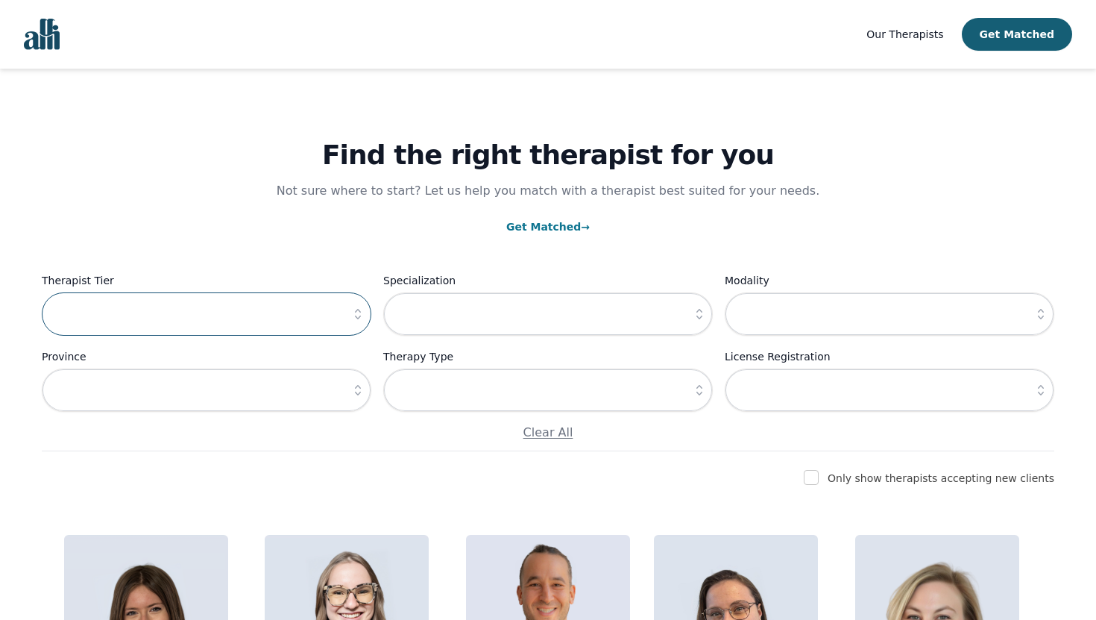
click at [294, 322] on input "text" at bounding box center [207, 313] width 330 height 43
click at [342, 322] on input "text" at bounding box center [207, 313] width 330 height 43
click at [355, 321] on icon "button" at bounding box center [357, 313] width 15 height 15
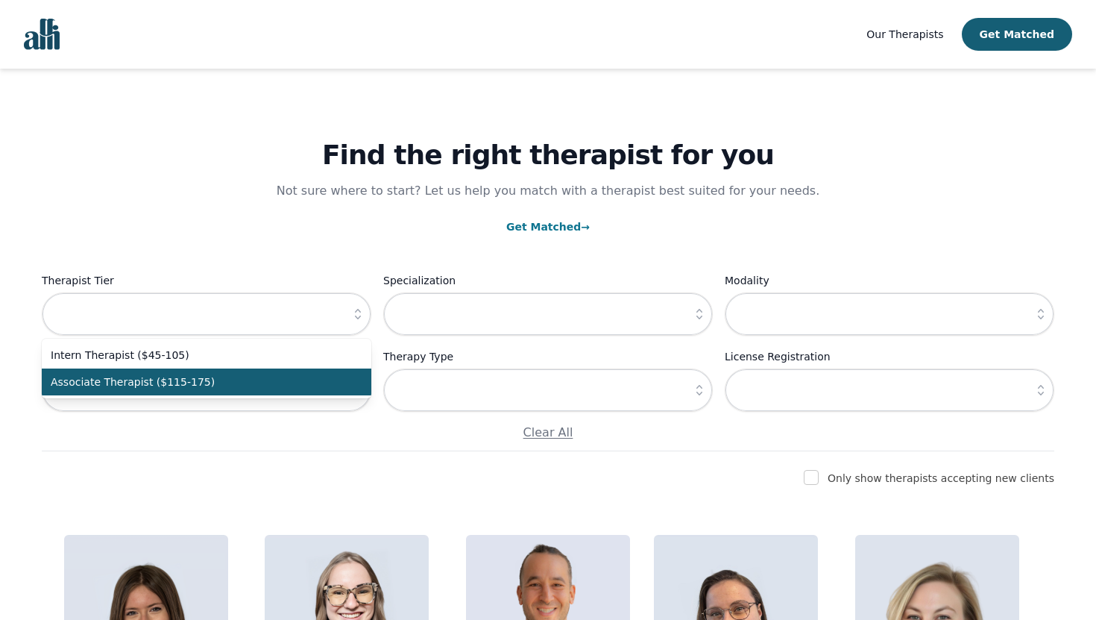
click at [236, 391] on li "Associate Therapist ($115-175)" at bounding box center [207, 381] width 330 height 27
type input "Associate Therapist ($115-175)"
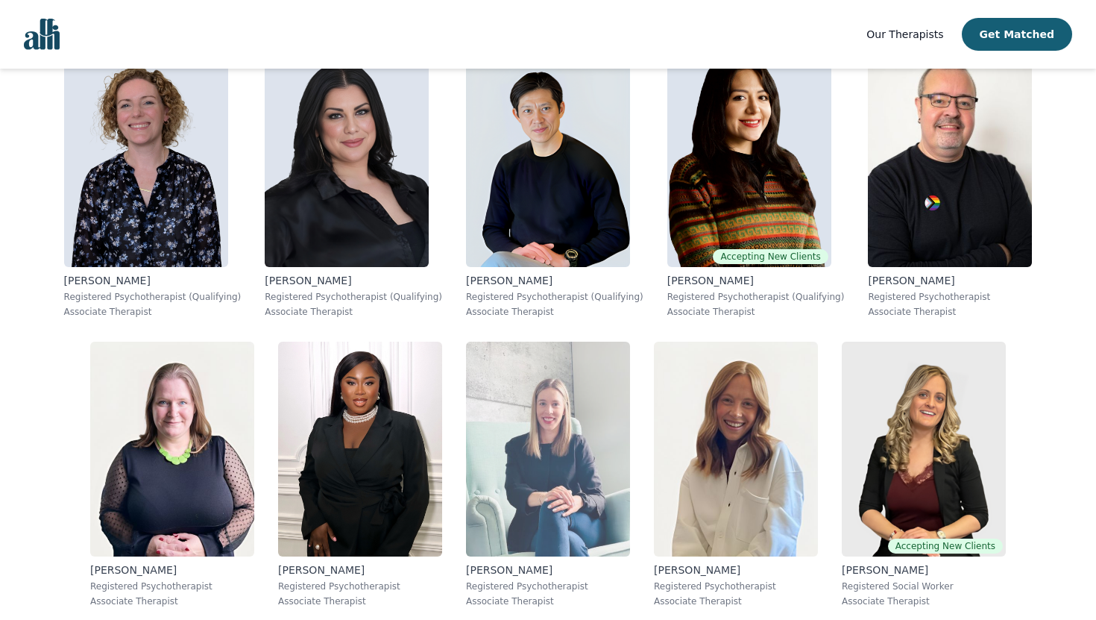
scroll to position [1008, 0]
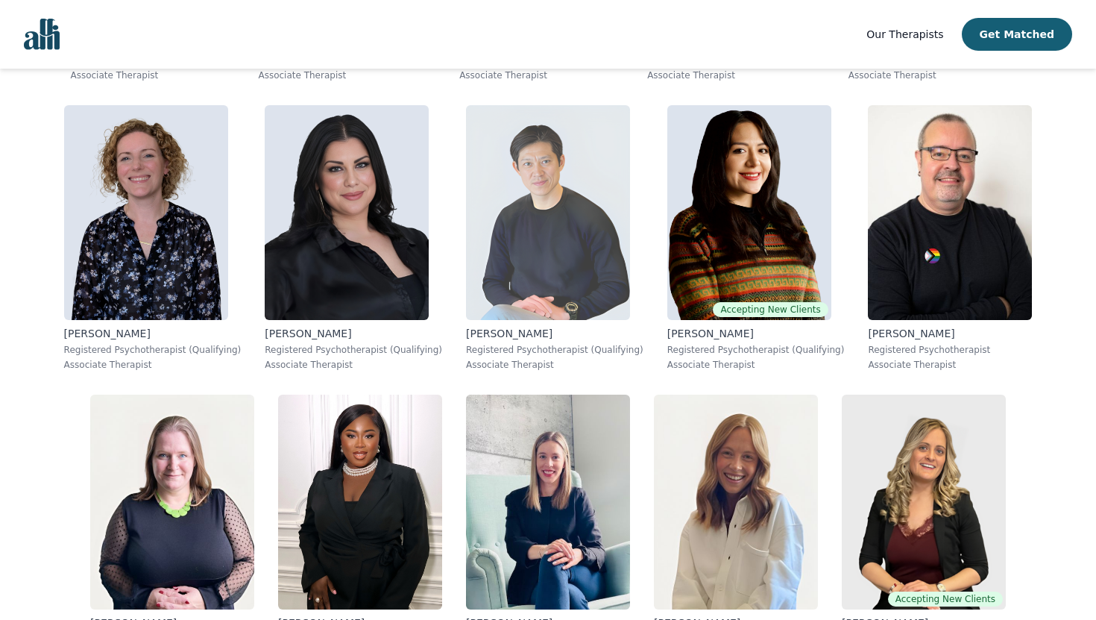
click at [567, 246] on img at bounding box center [548, 212] width 164 height 215
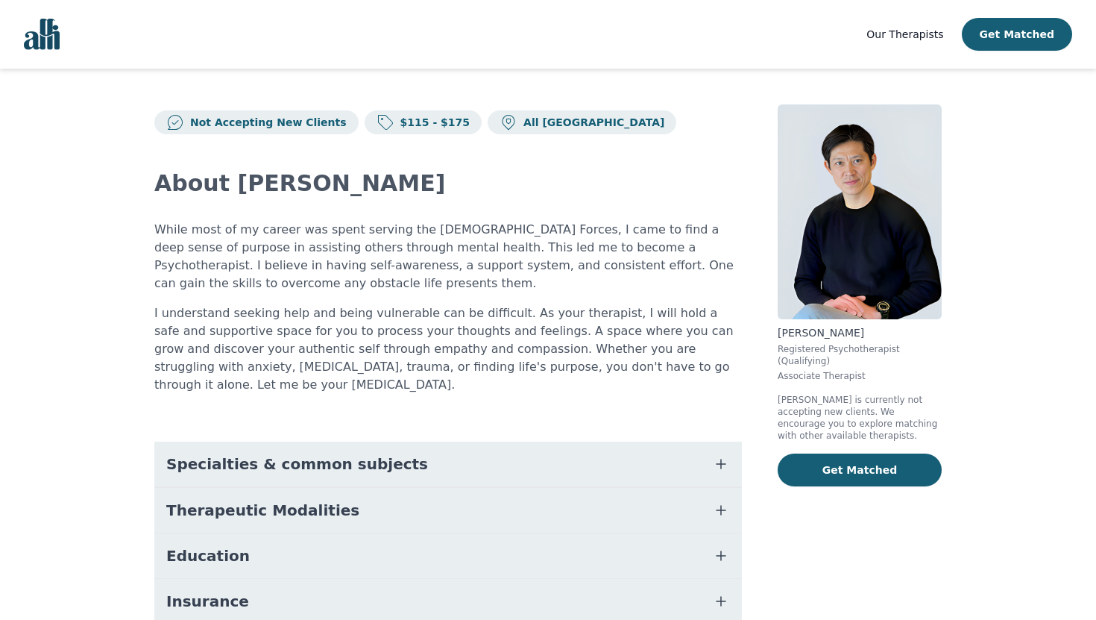
click at [494, 449] on button "Specialties & common subjects" at bounding box center [448, 463] width 588 height 45
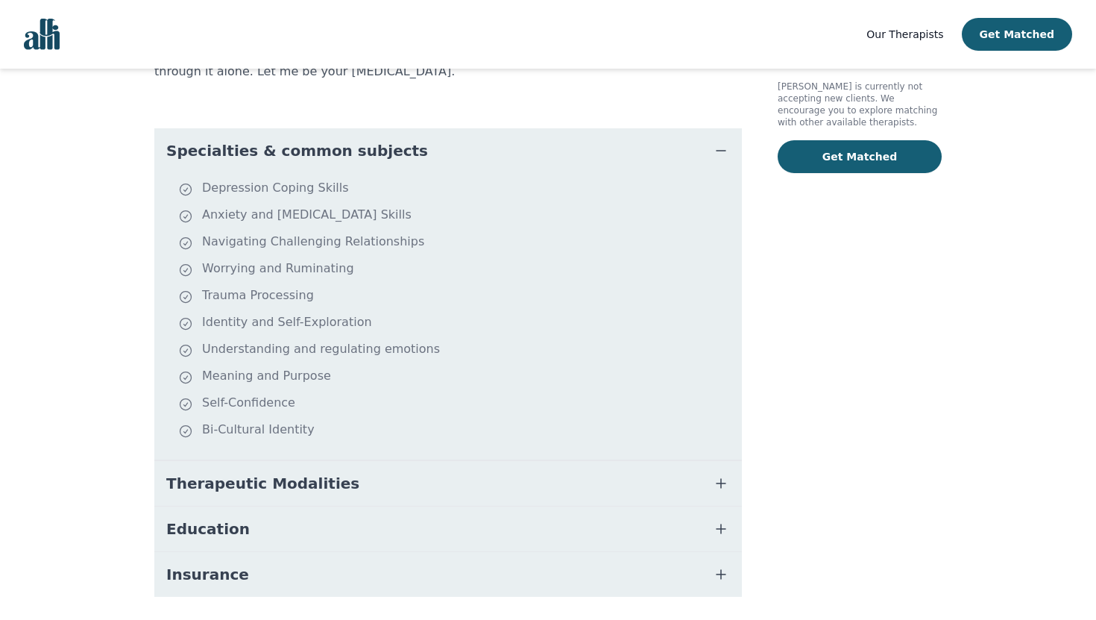
scroll to position [344, 0]
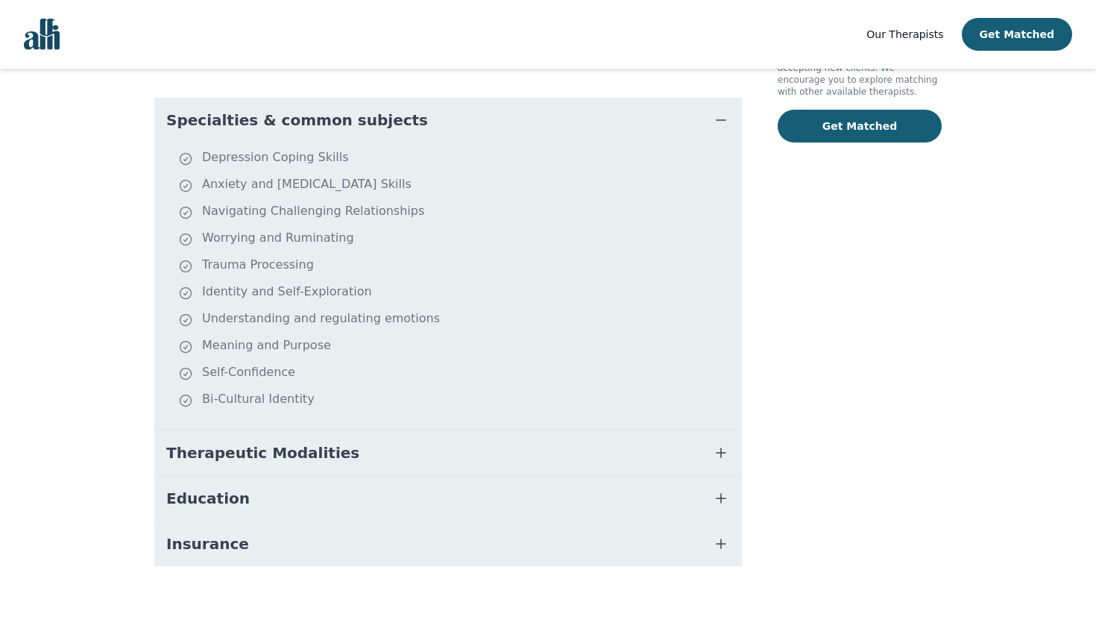
click at [494, 450] on button "Therapeutic Modalities" at bounding box center [448, 452] width 588 height 45
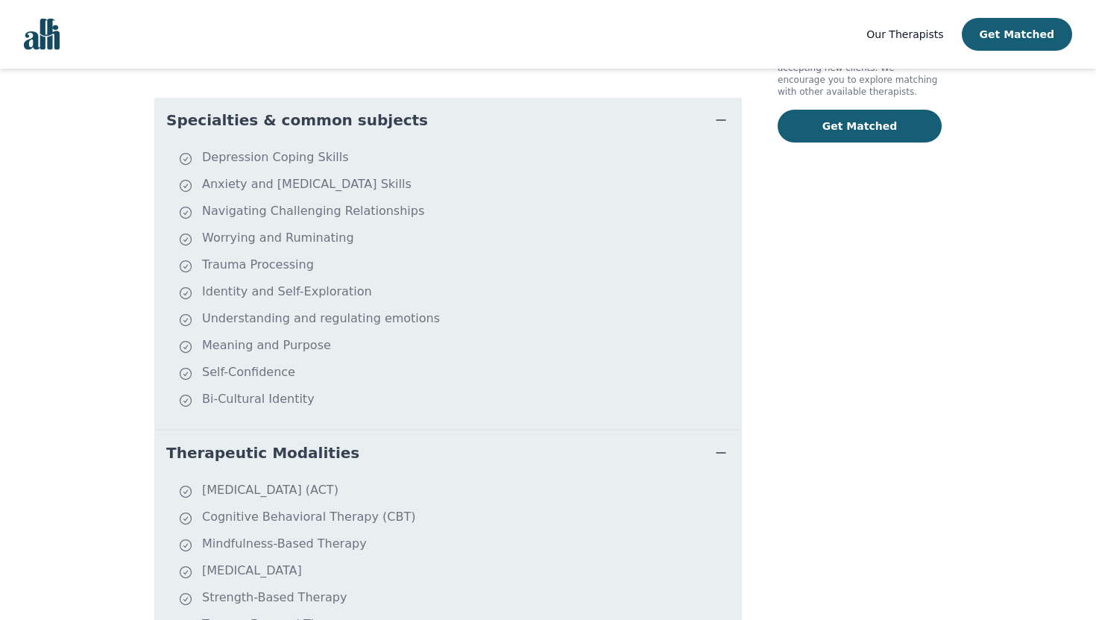
scroll to position [344, 0]
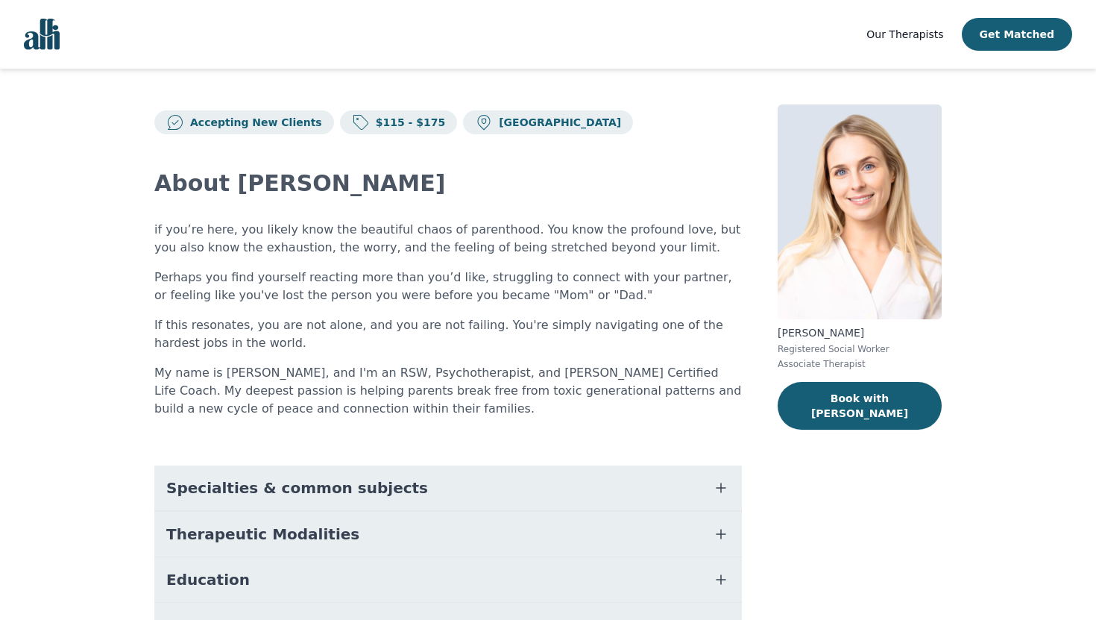
click at [535, 330] on p "If this resonates, you are not alone, and you are not failing. You're simply na…" at bounding box center [448, 334] width 588 height 36
click at [502, 433] on div "About [PERSON_NAME] if you’re here, you likely know the beautiful chaos of pare…" at bounding box center [448, 408] width 588 height 549
click at [479, 509] on button "Specialties & common subjects" at bounding box center [448, 487] width 588 height 45
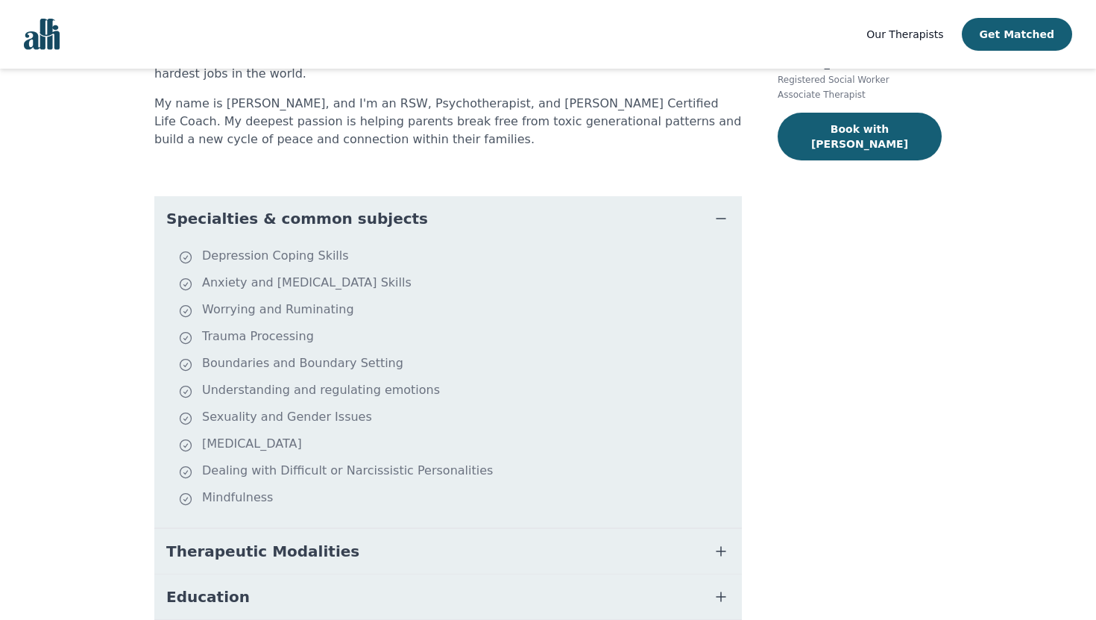
scroll to position [386, 0]
